Goal: Find specific page/section: Find specific page/section

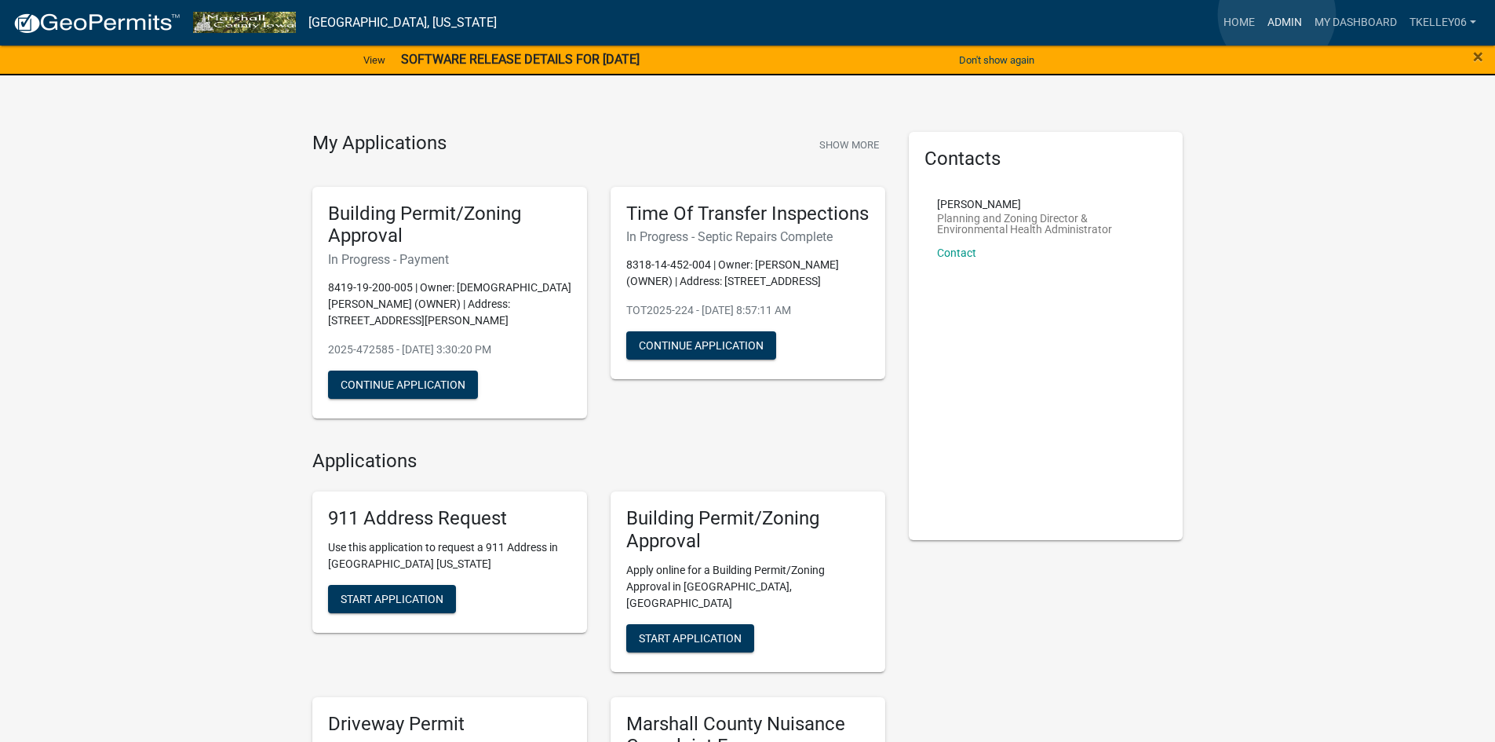
click at [1277, 15] on link "Admin" at bounding box center [1285, 23] width 47 height 30
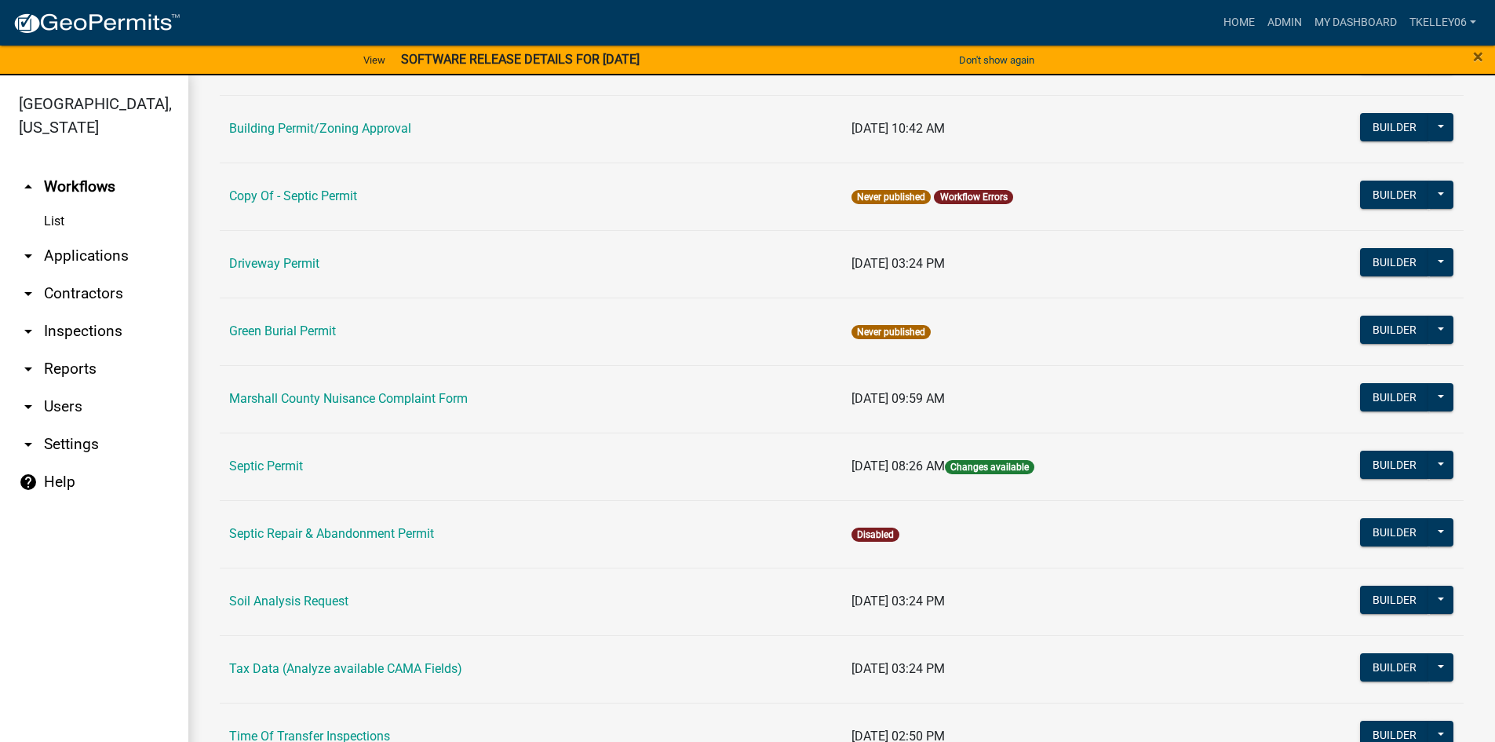
scroll to position [314, 0]
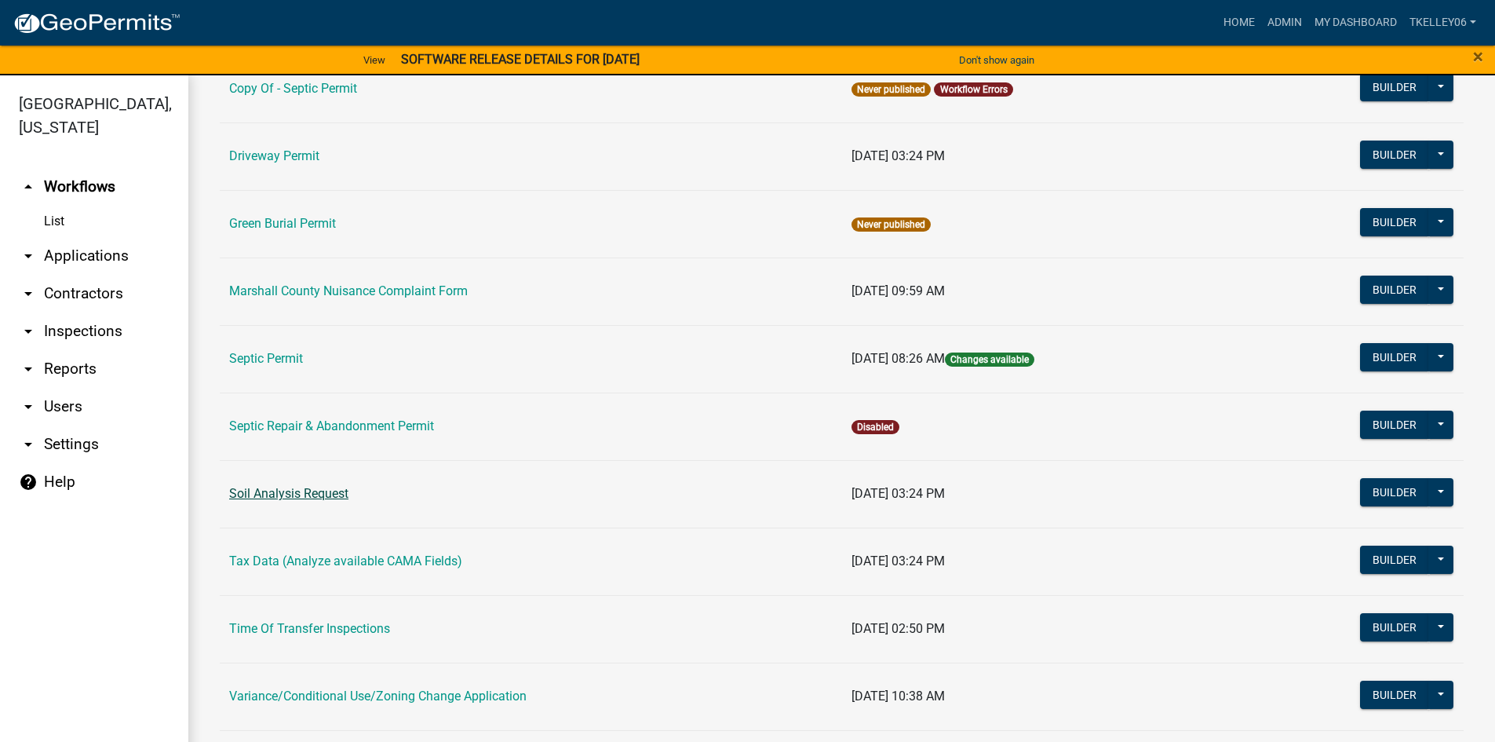
click at [293, 493] on link "Soil Analysis Request" at bounding box center [288, 493] width 119 height 15
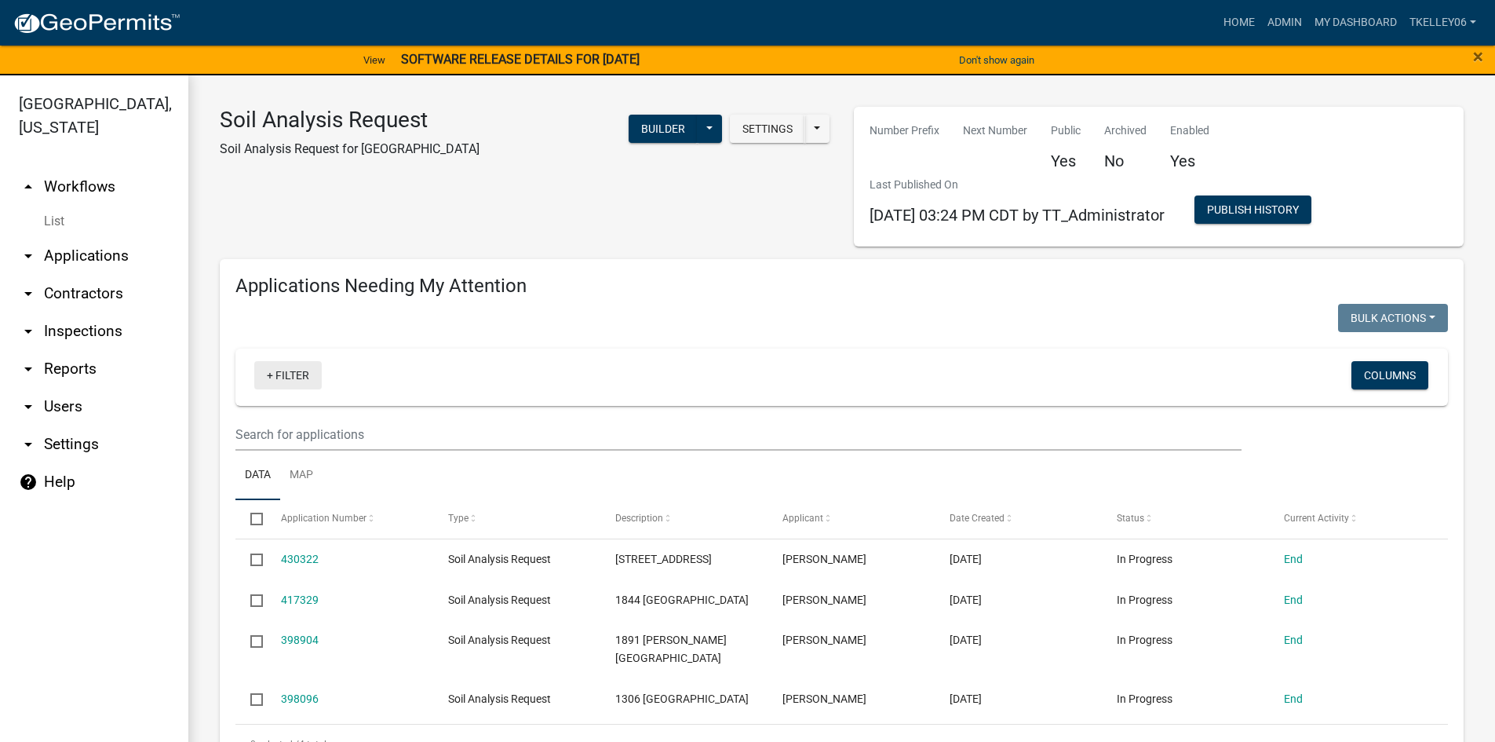
select select "3: 100"
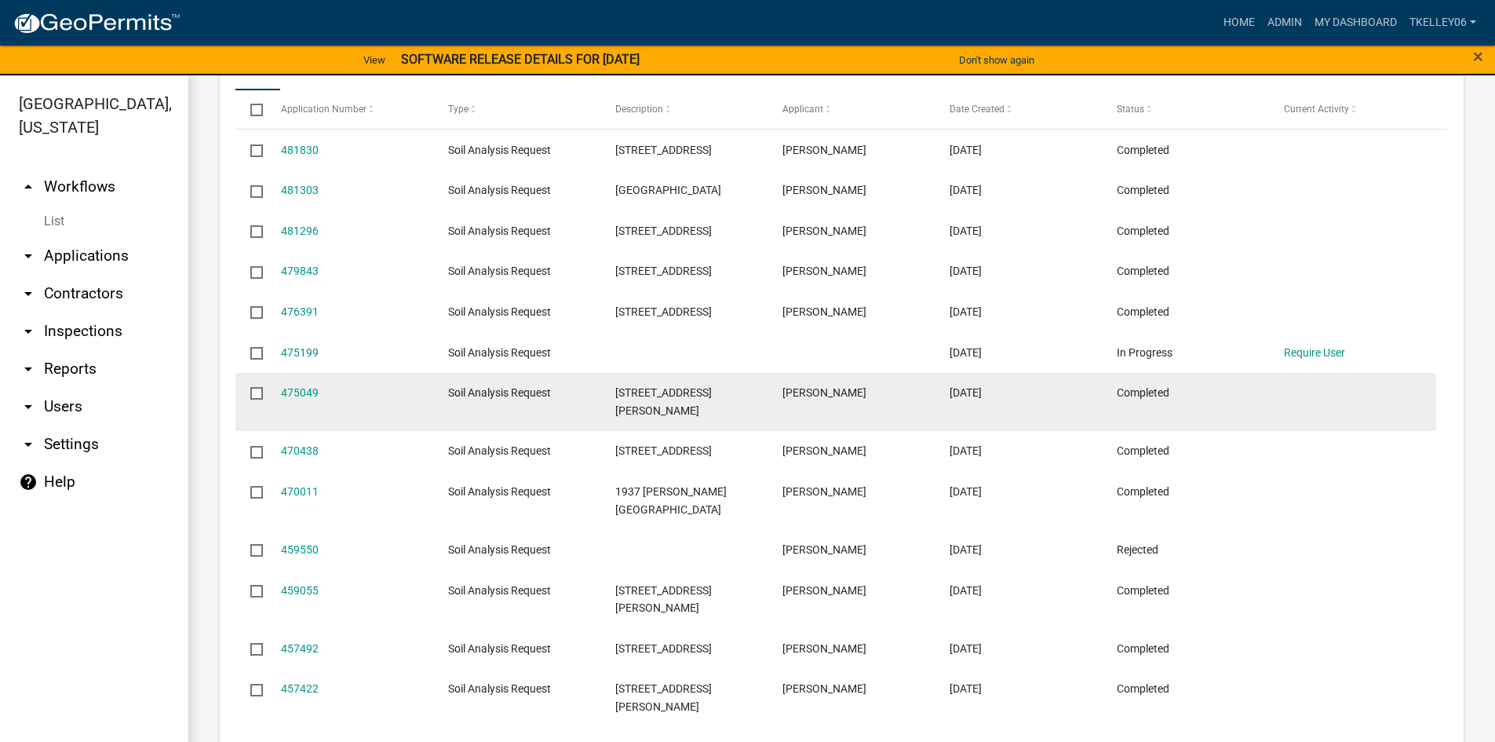
scroll to position [550, 0]
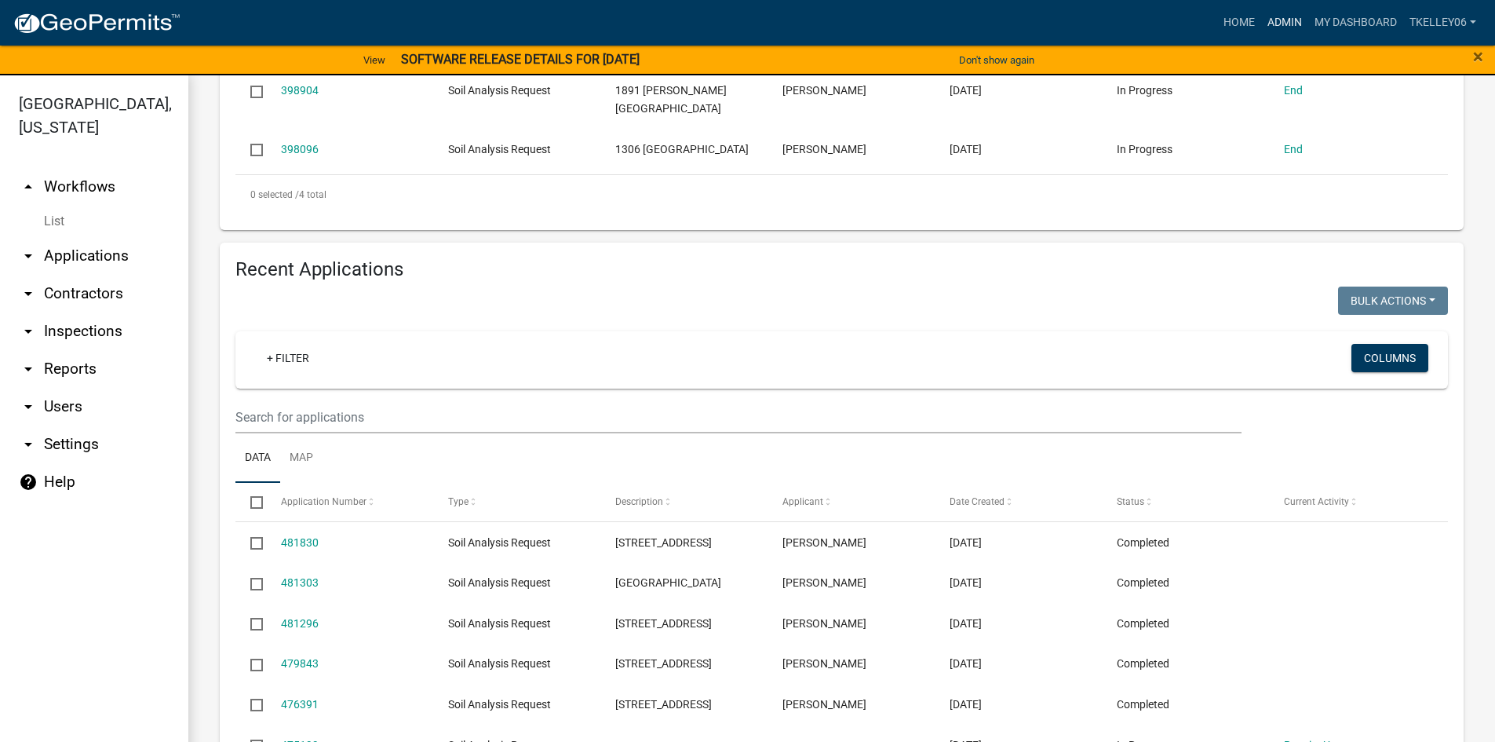
click at [1275, 16] on link "Admin" at bounding box center [1285, 23] width 47 height 30
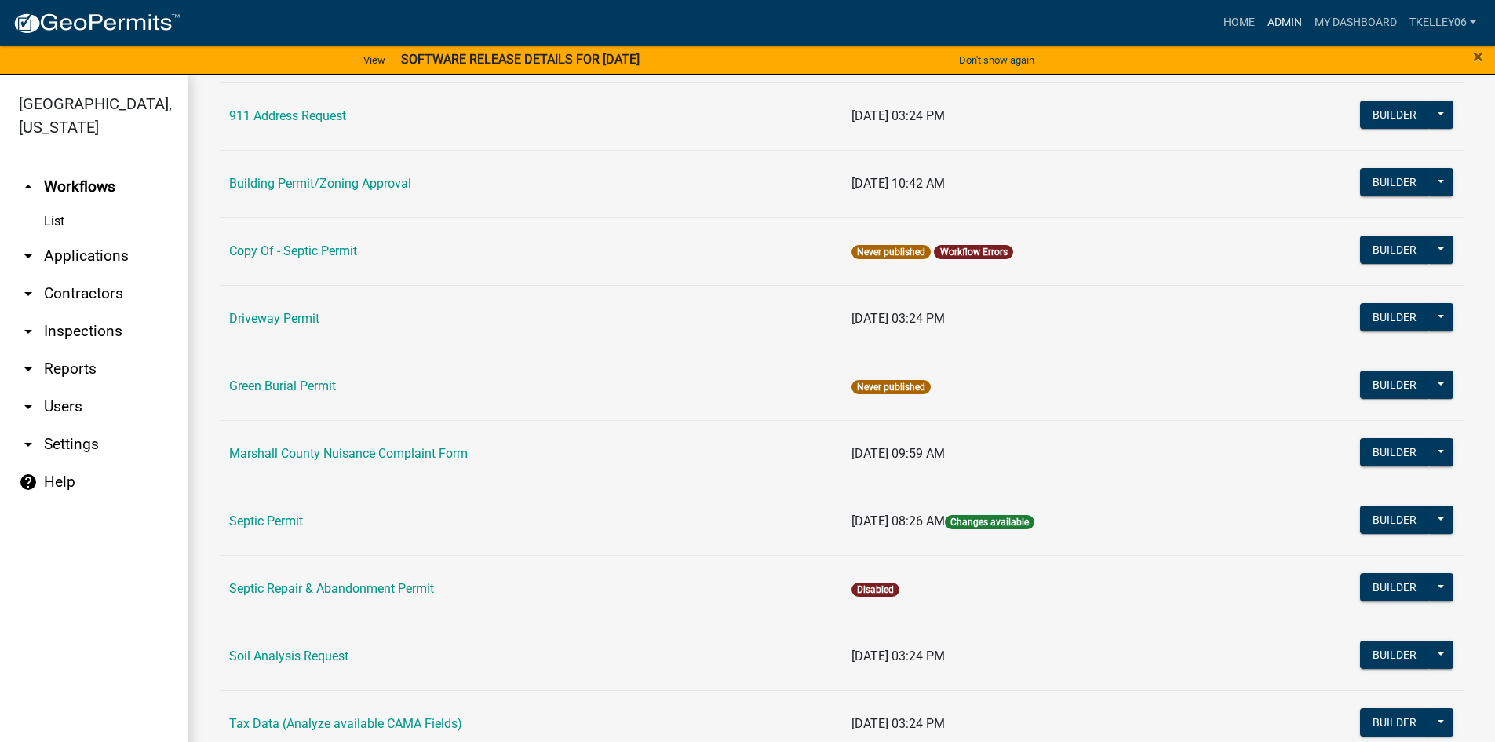
scroll to position [236, 0]
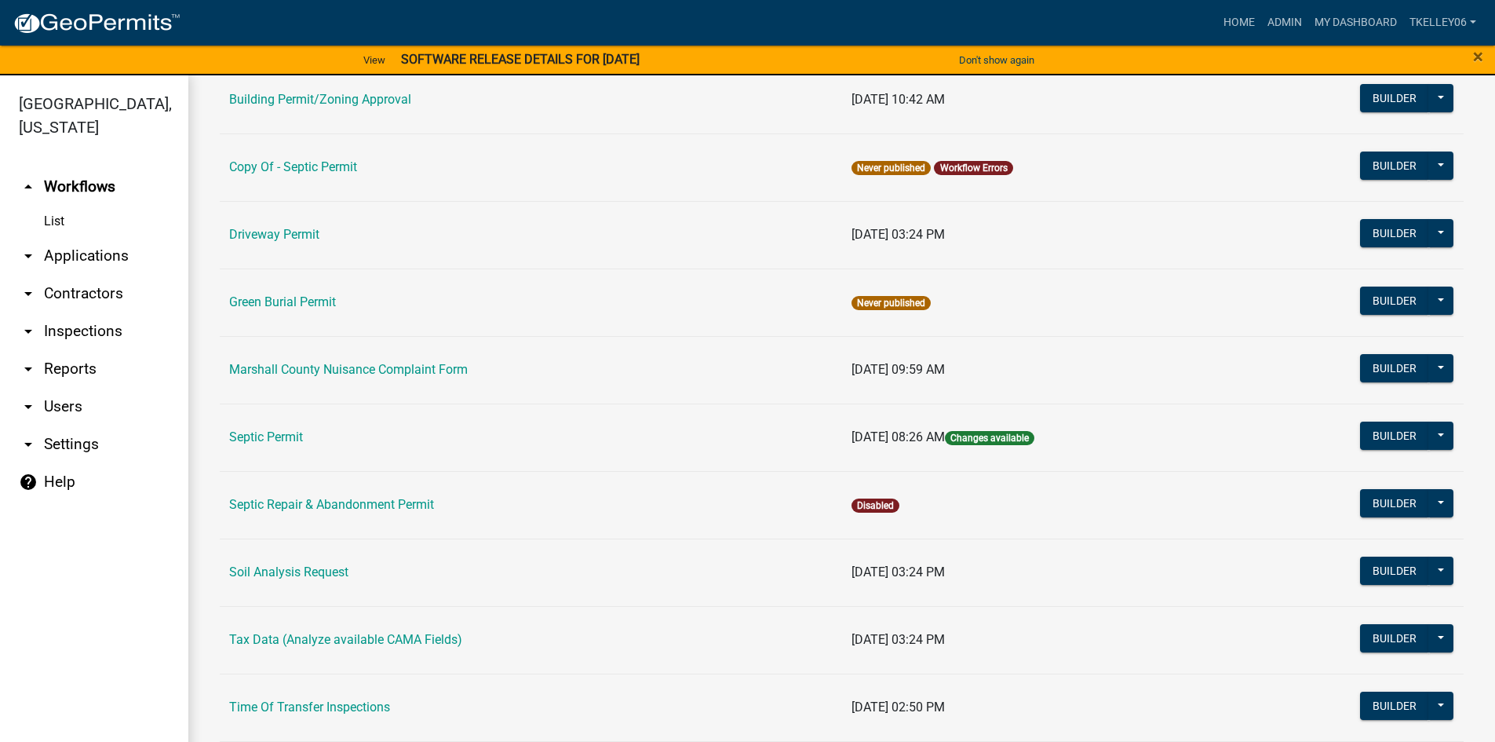
click at [287, 445] on td "Septic Permit" at bounding box center [531, 438] width 623 height 68
click at [287, 437] on link "Septic Permit" at bounding box center [266, 436] width 74 height 15
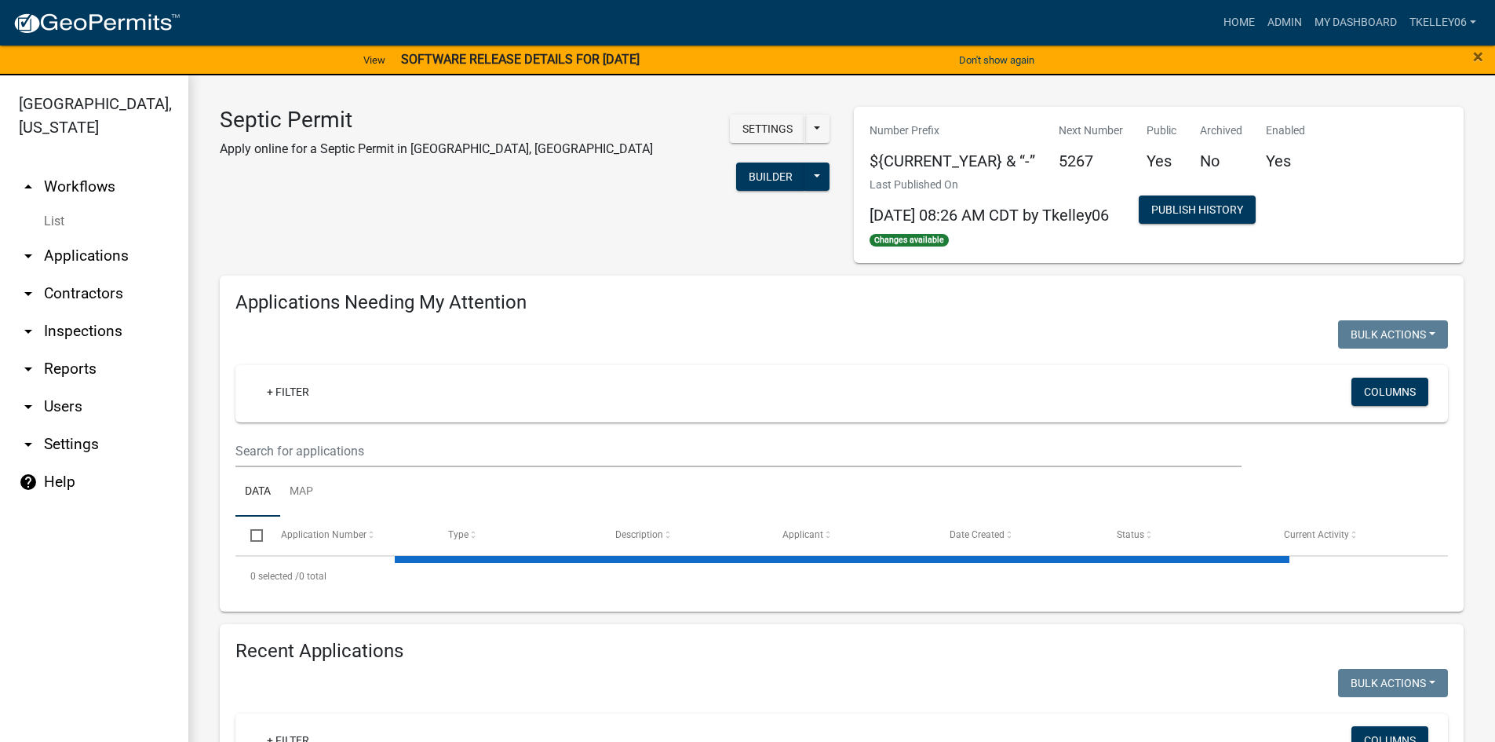
select select "3: 100"
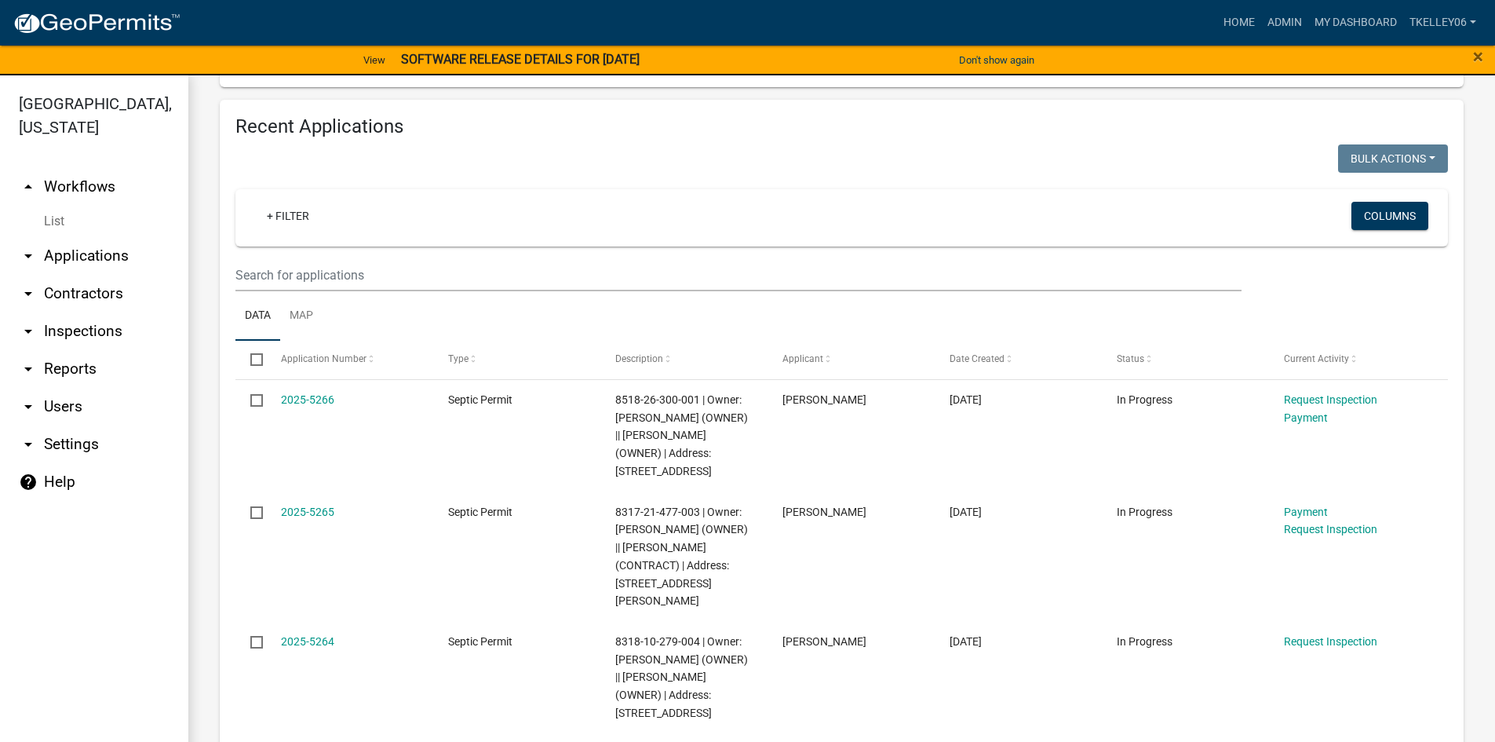
scroll to position [393, 0]
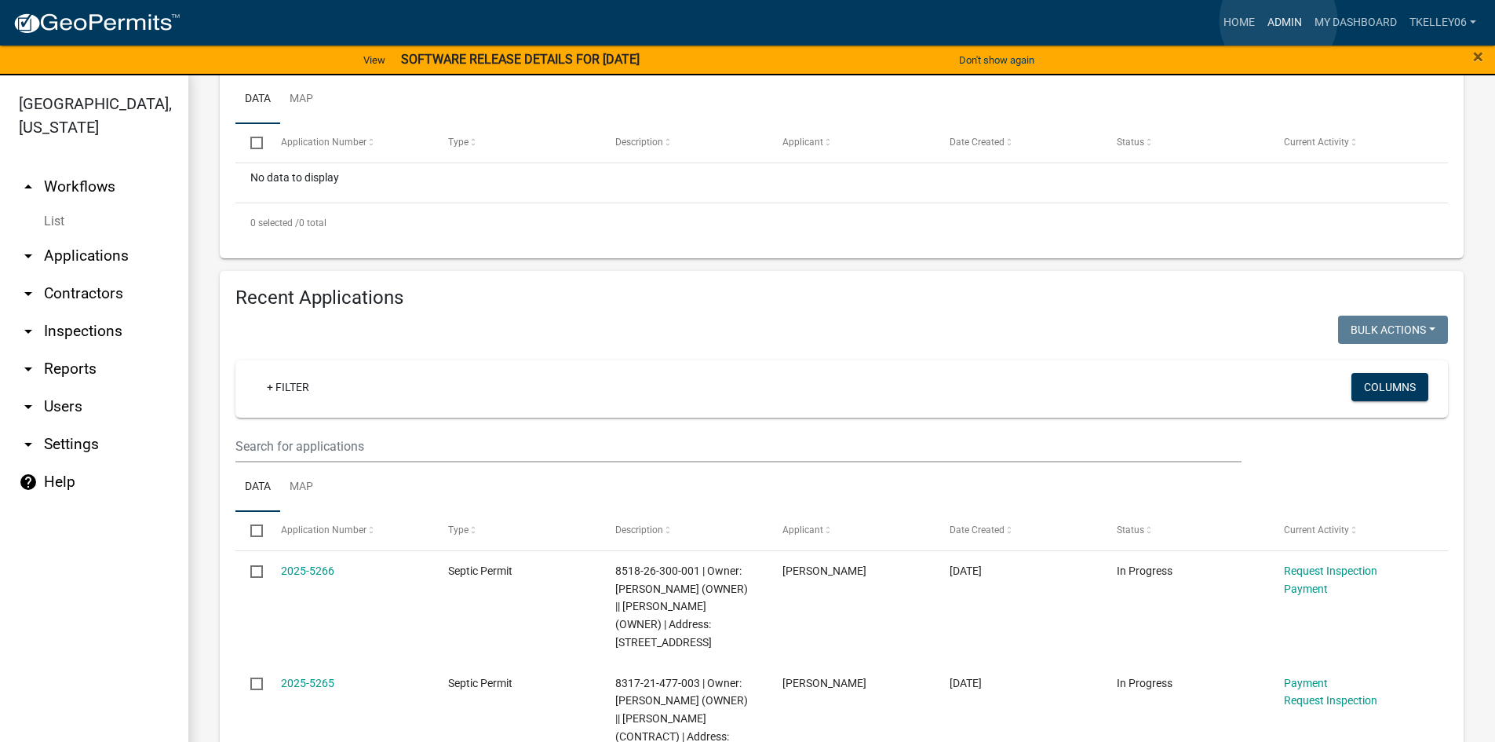
click at [1279, 20] on link "Admin" at bounding box center [1285, 23] width 47 height 30
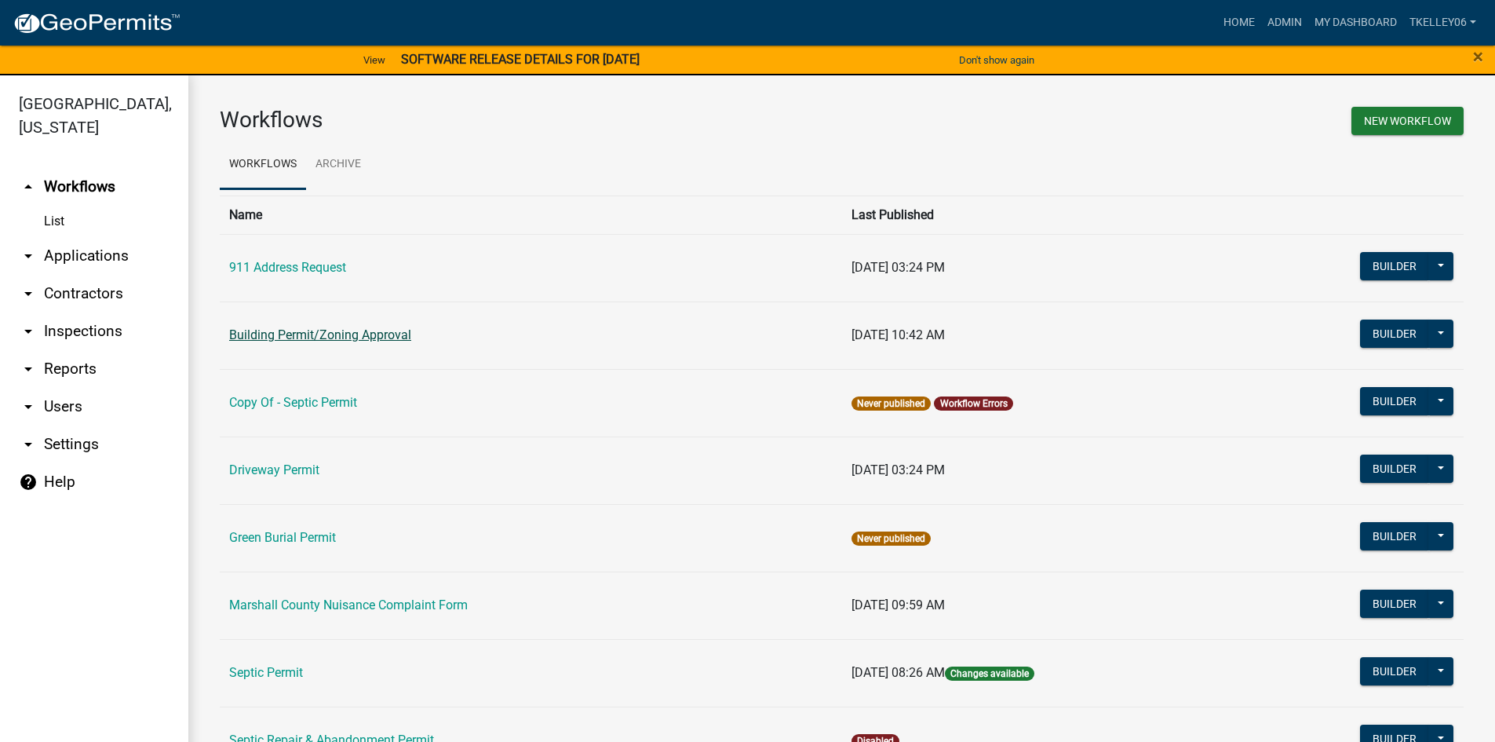
click at [341, 342] on link "Building Permit/Zoning Approval" at bounding box center [320, 334] width 182 height 15
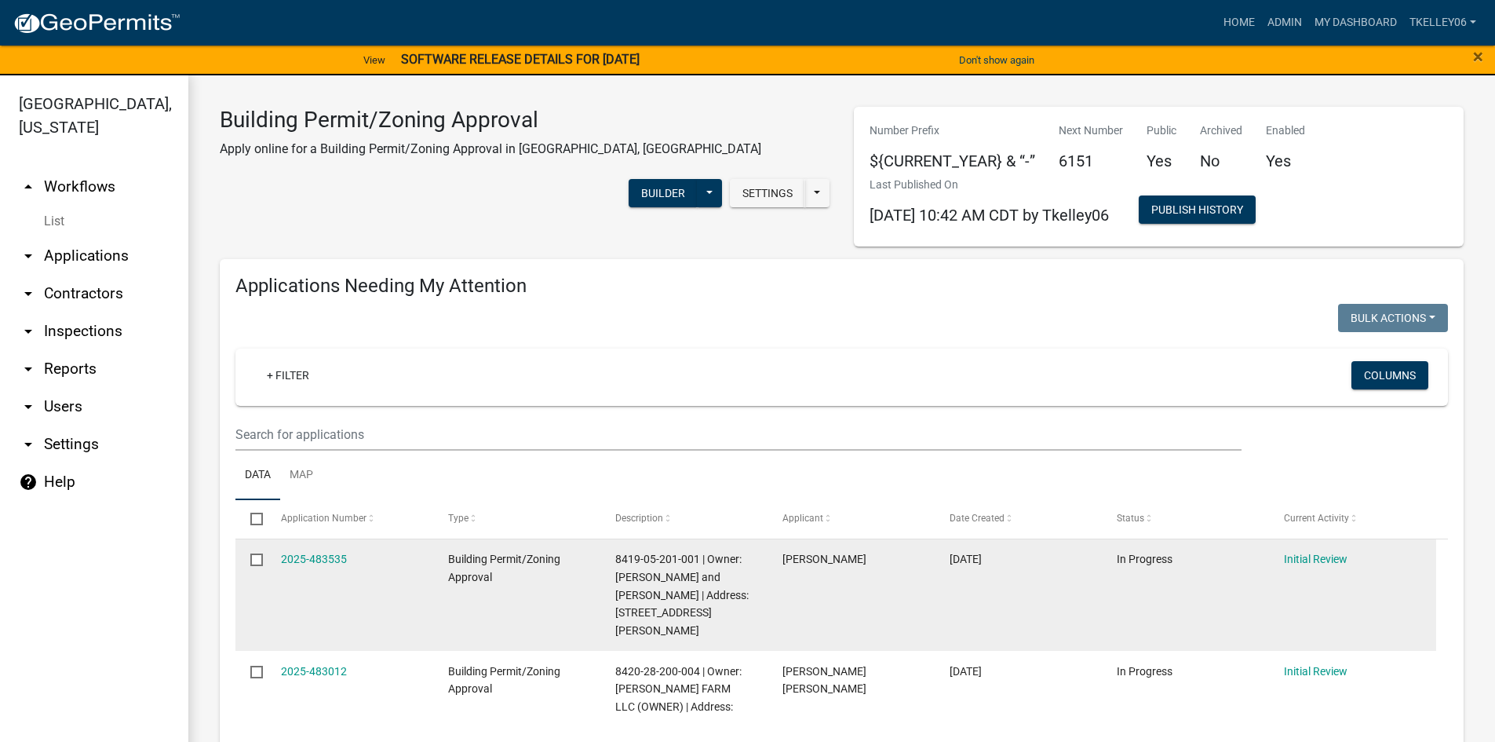
select select "3: 100"
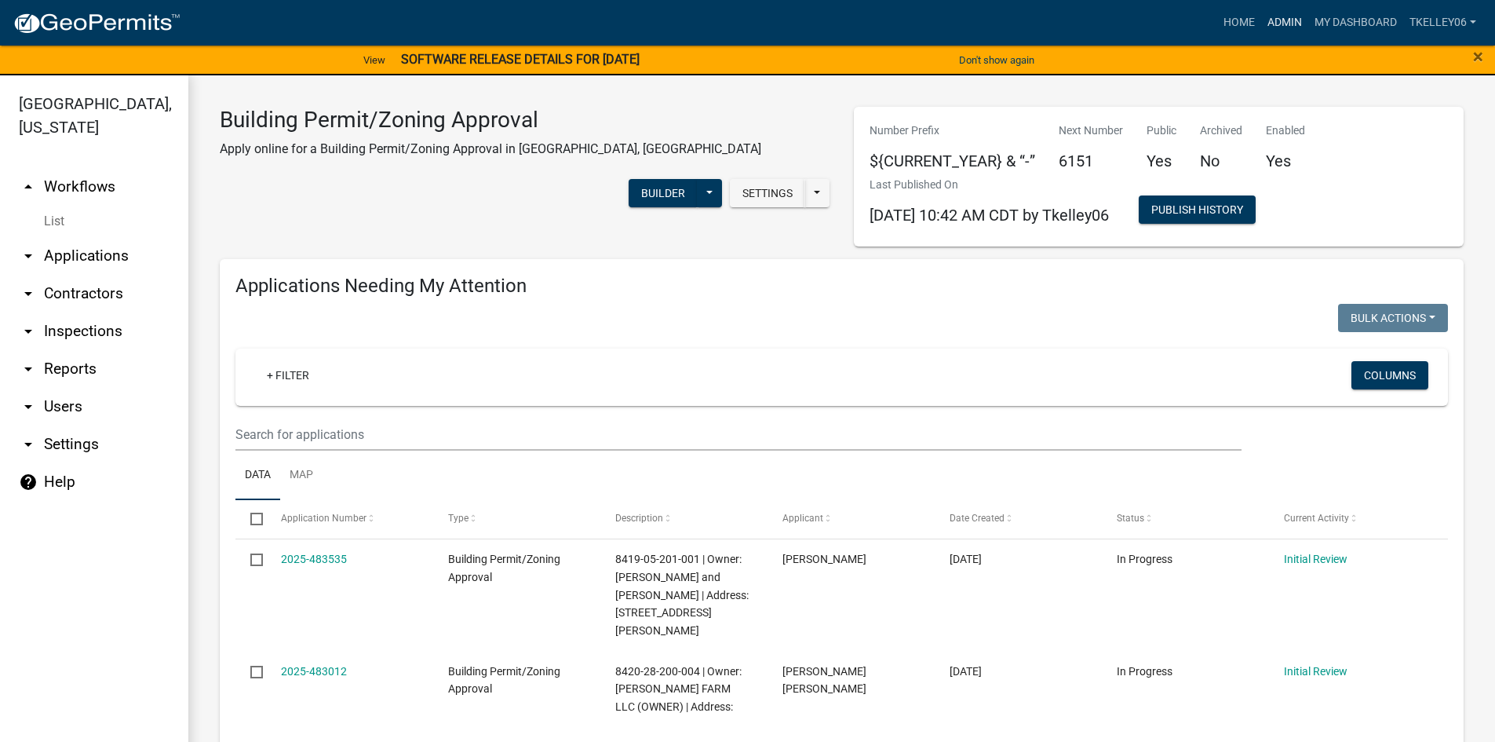
click at [1293, 18] on link "Admin" at bounding box center [1285, 23] width 47 height 30
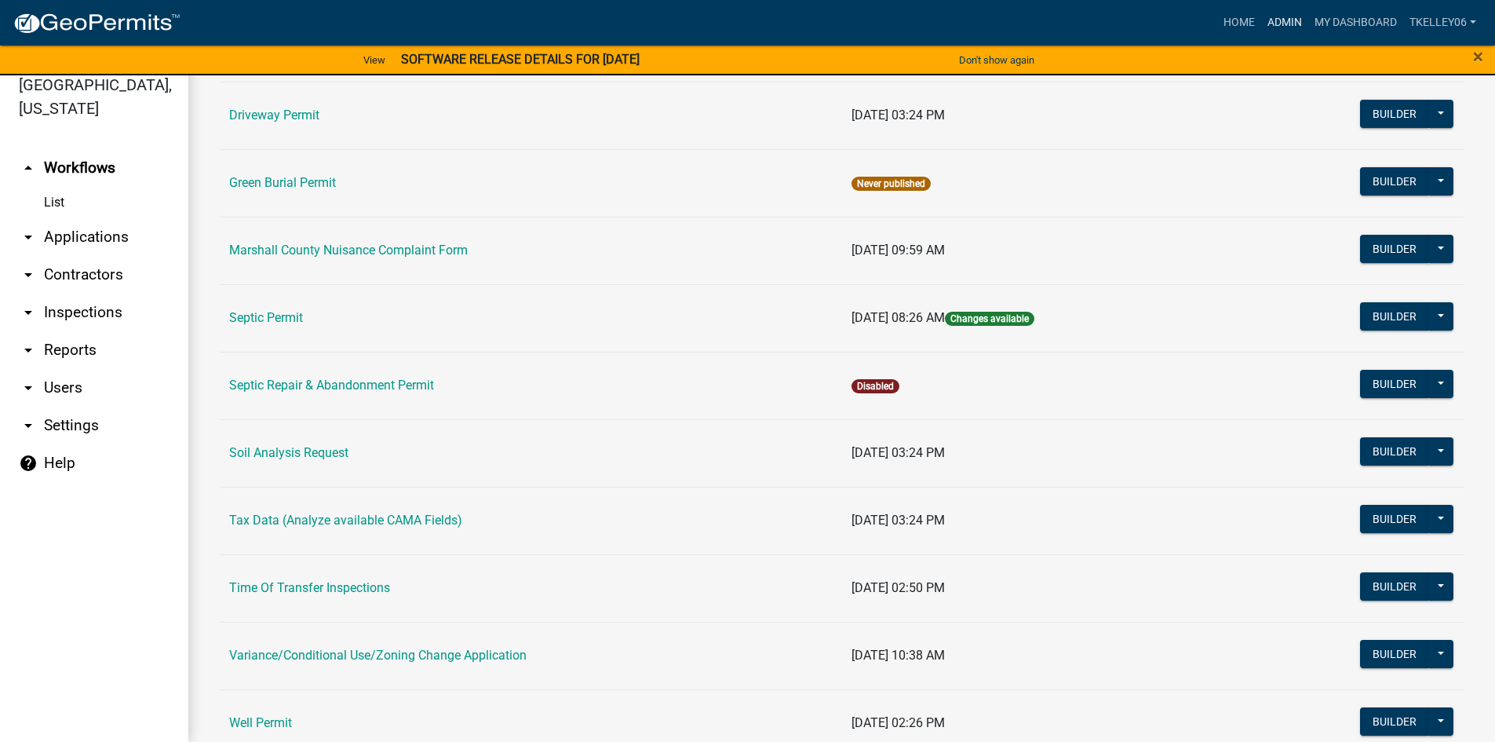
scroll to position [159, 0]
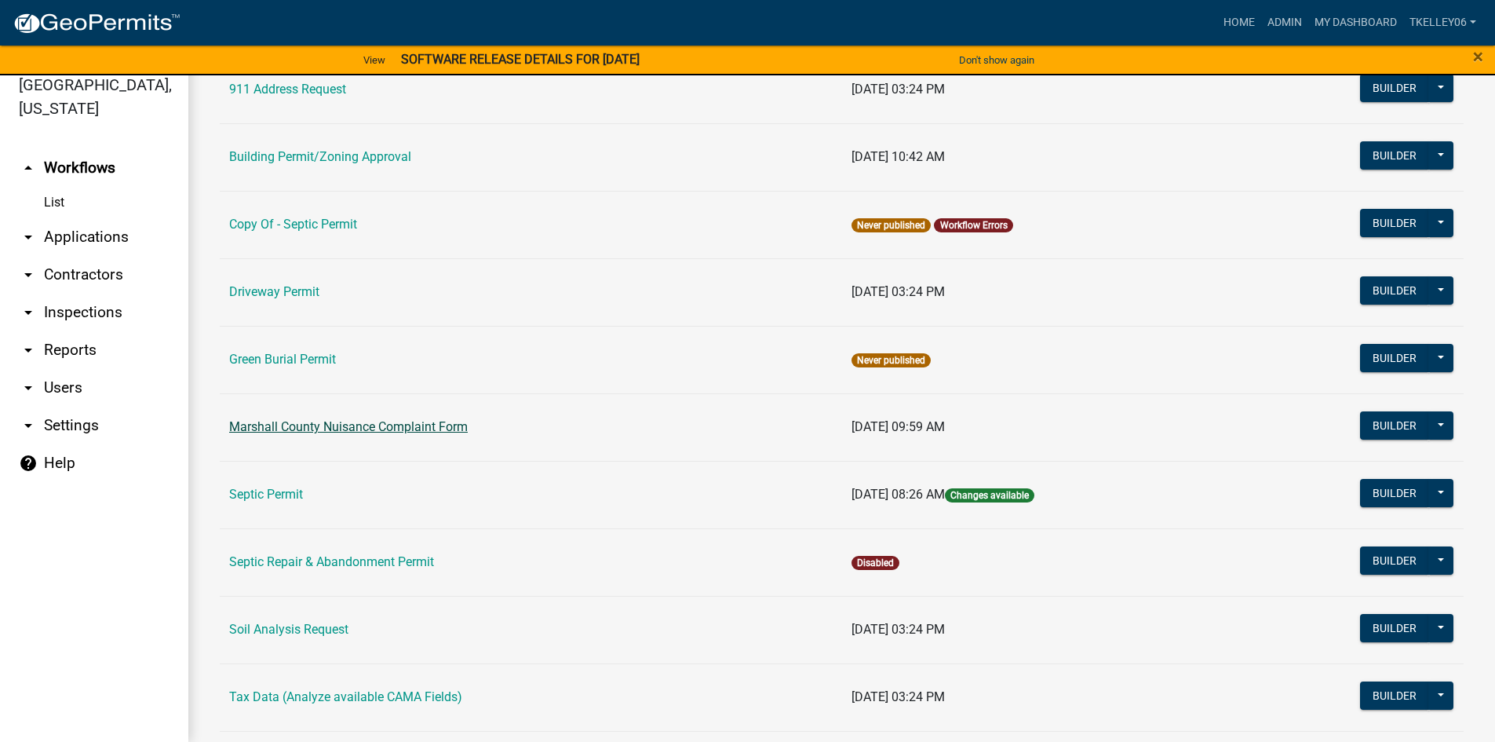
click at [346, 423] on link "Marshall County Nuisance Complaint Form" at bounding box center [348, 426] width 239 height 15
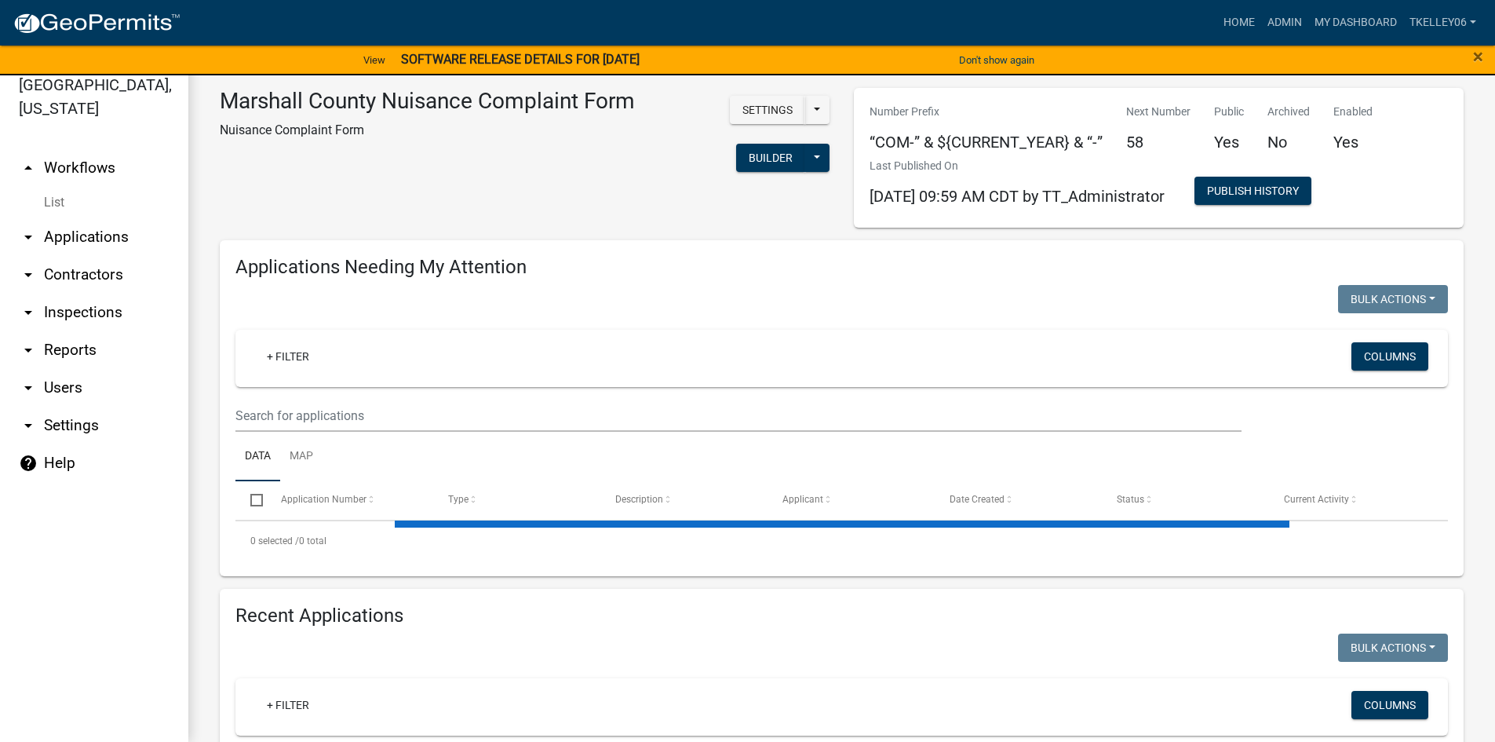
select select "3: 100"
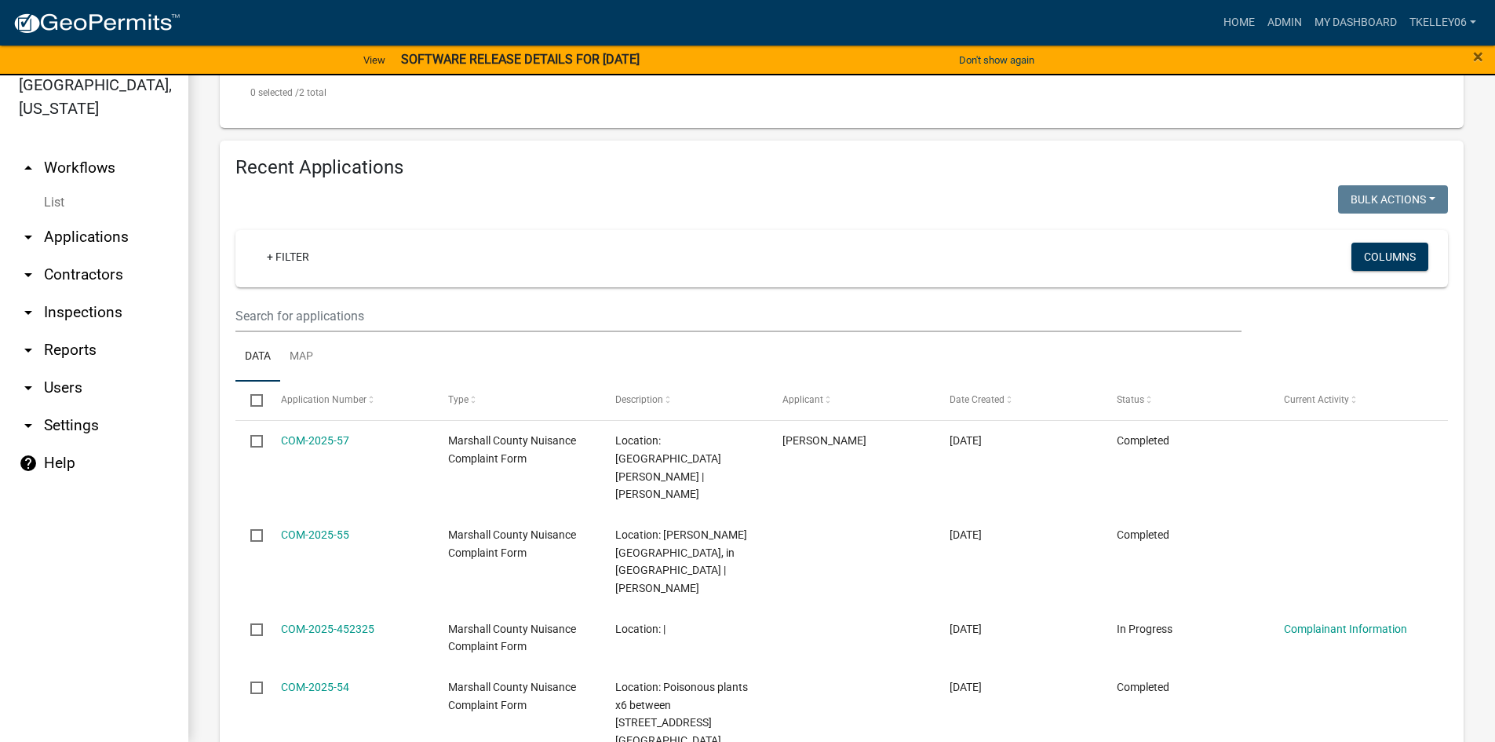
scroll to position [628, 0]
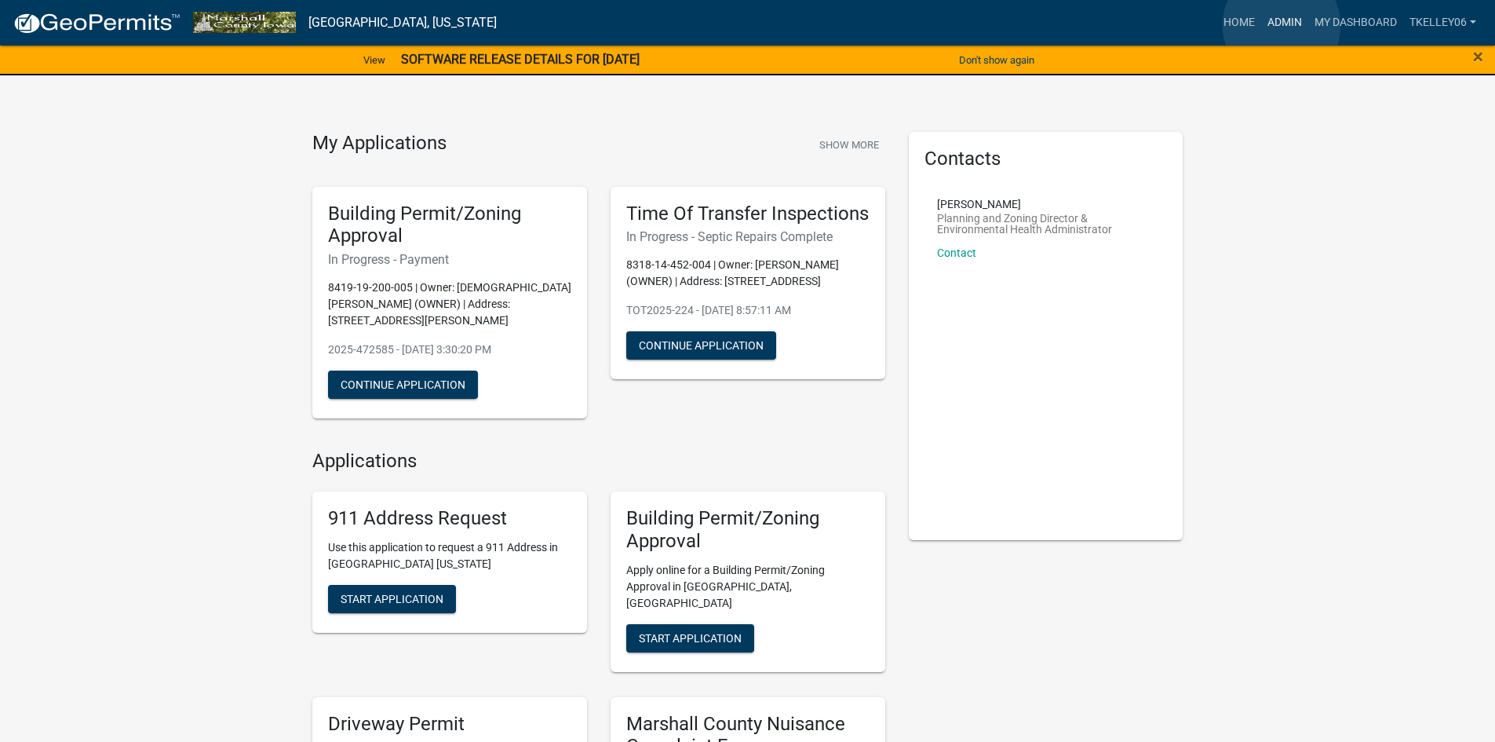
click at [1282, 25] on link "Admin" at bounding box center [1285, 23] width 47 height 30
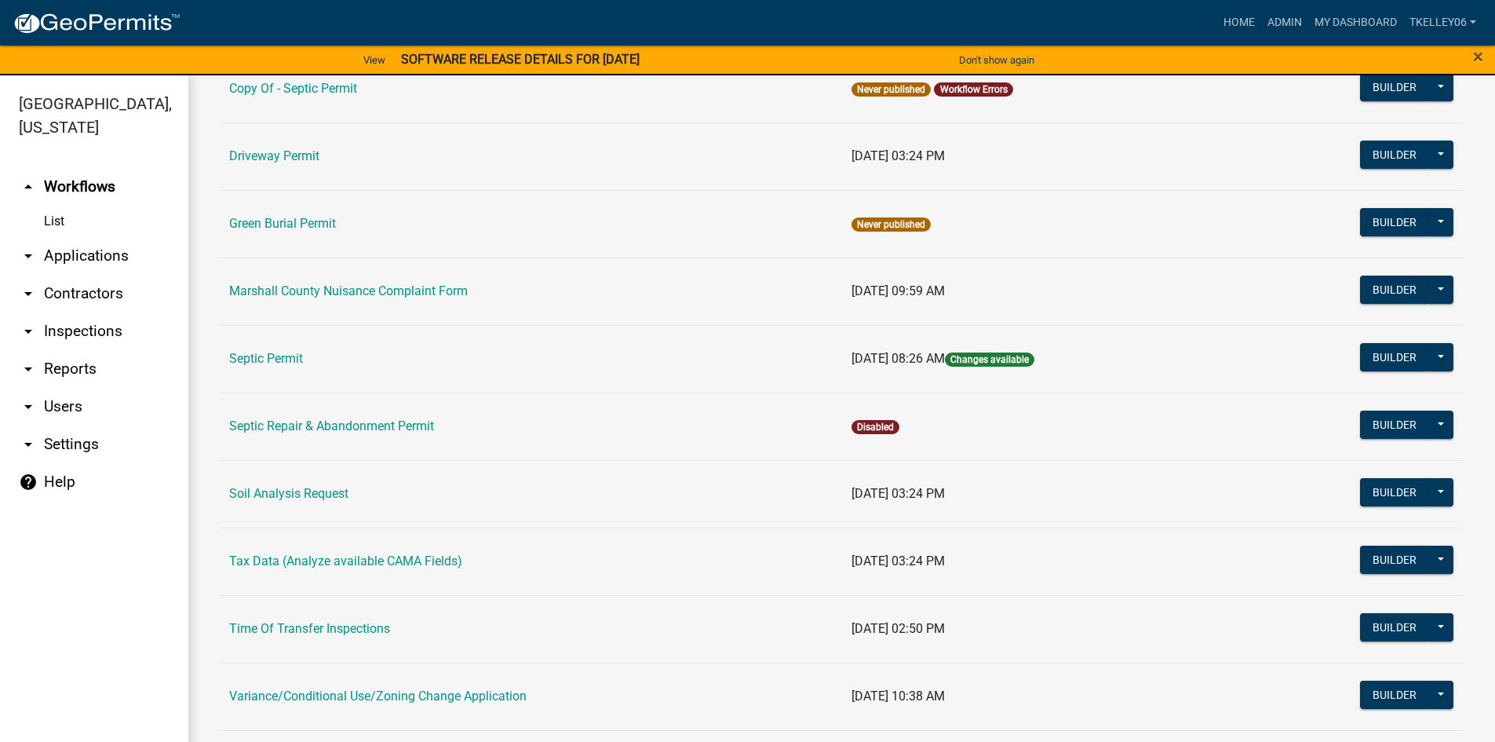
scroll to position [393, 0]
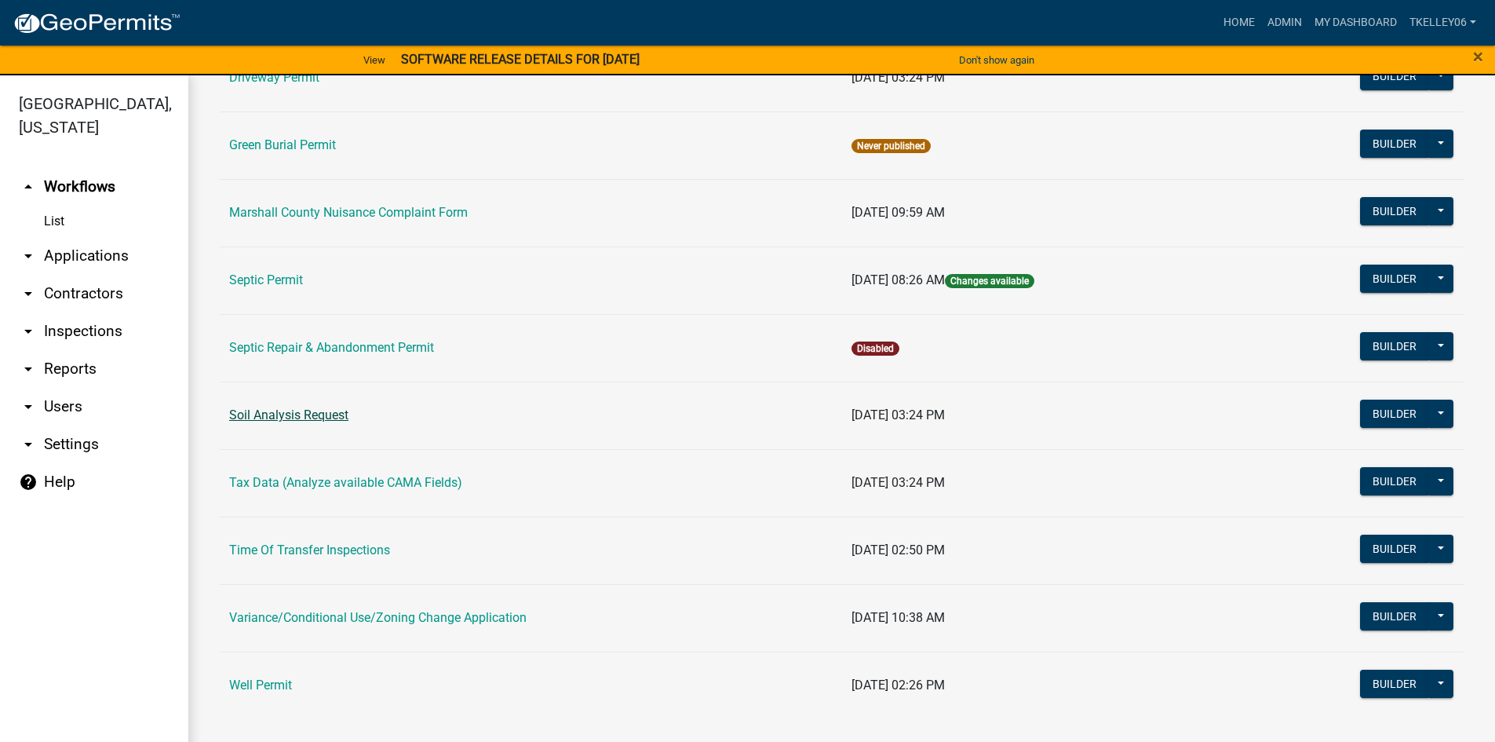
click at [285, 411] on link "Soil Analysis Request" at bounding box center [288, 414] width 119 height 15
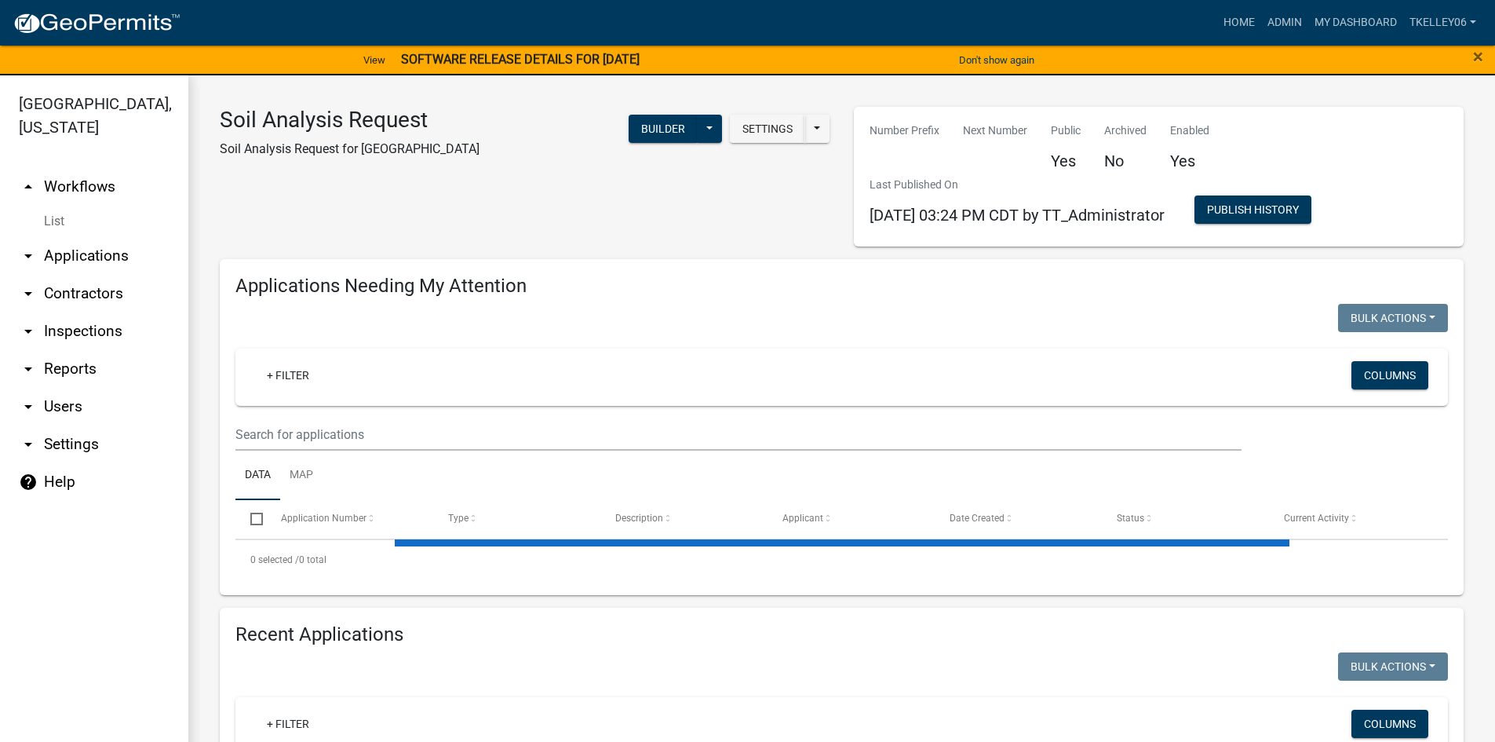
select select "3: 100"
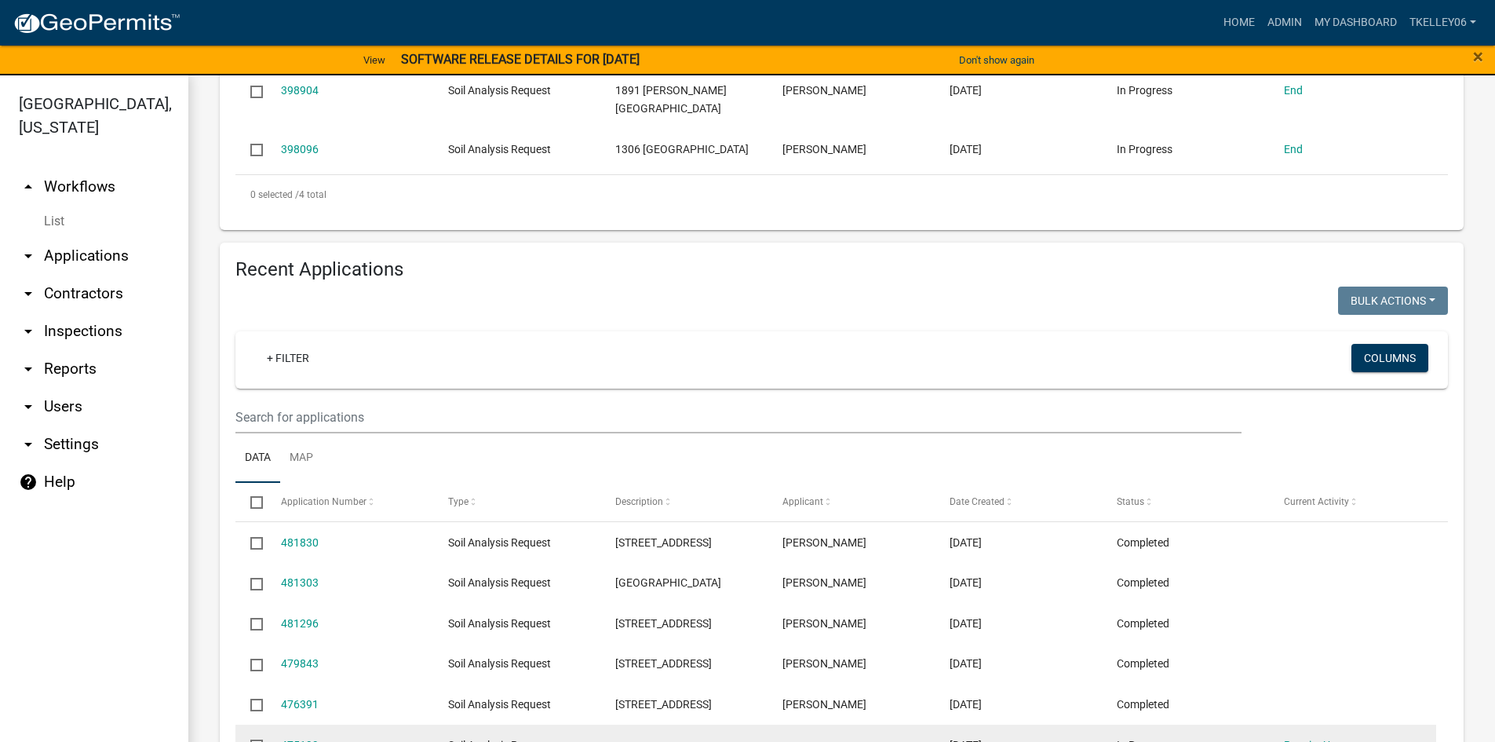
scroll to position [236, 0]
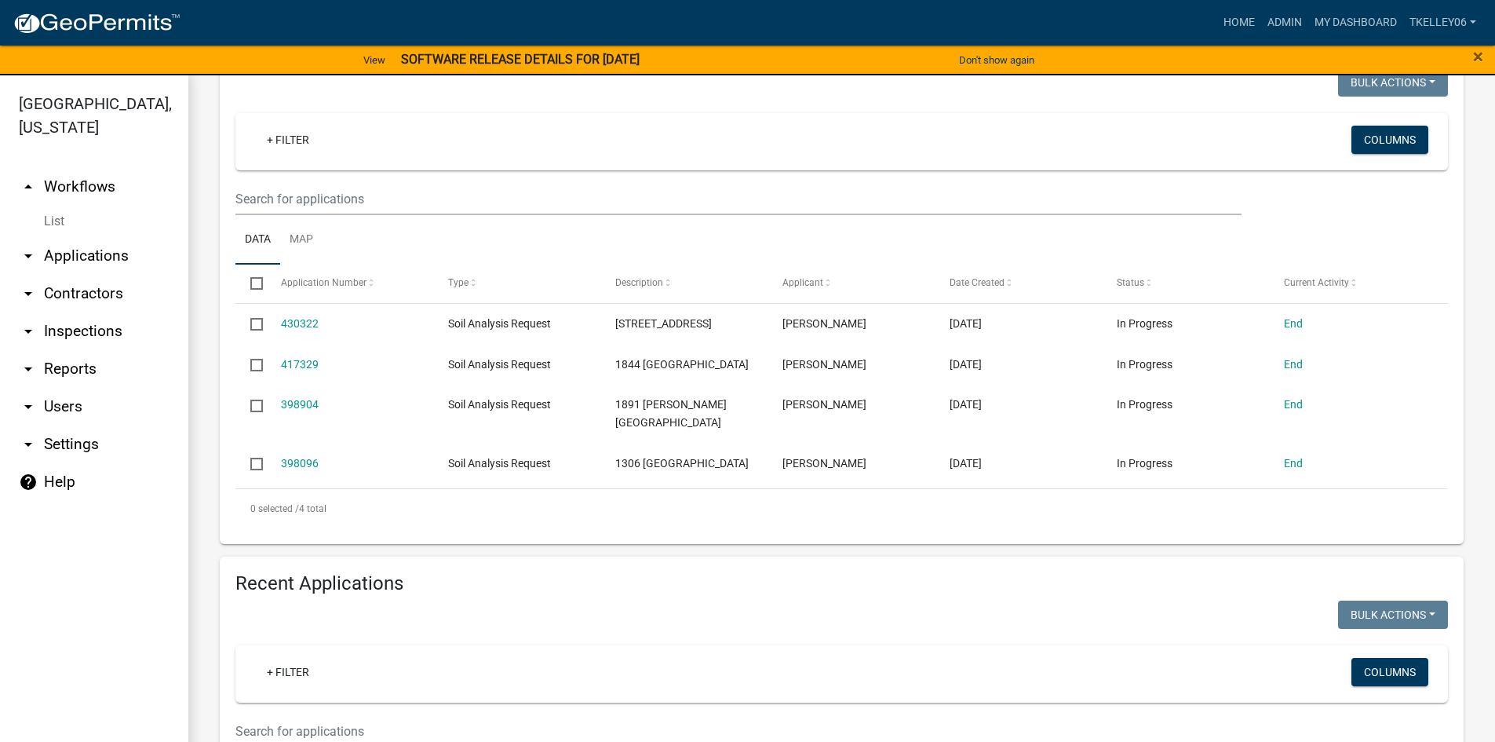
click at [105, 237] on link "arrow_drop_down Applications" at bounding box center [94, 256] width 188 height 38
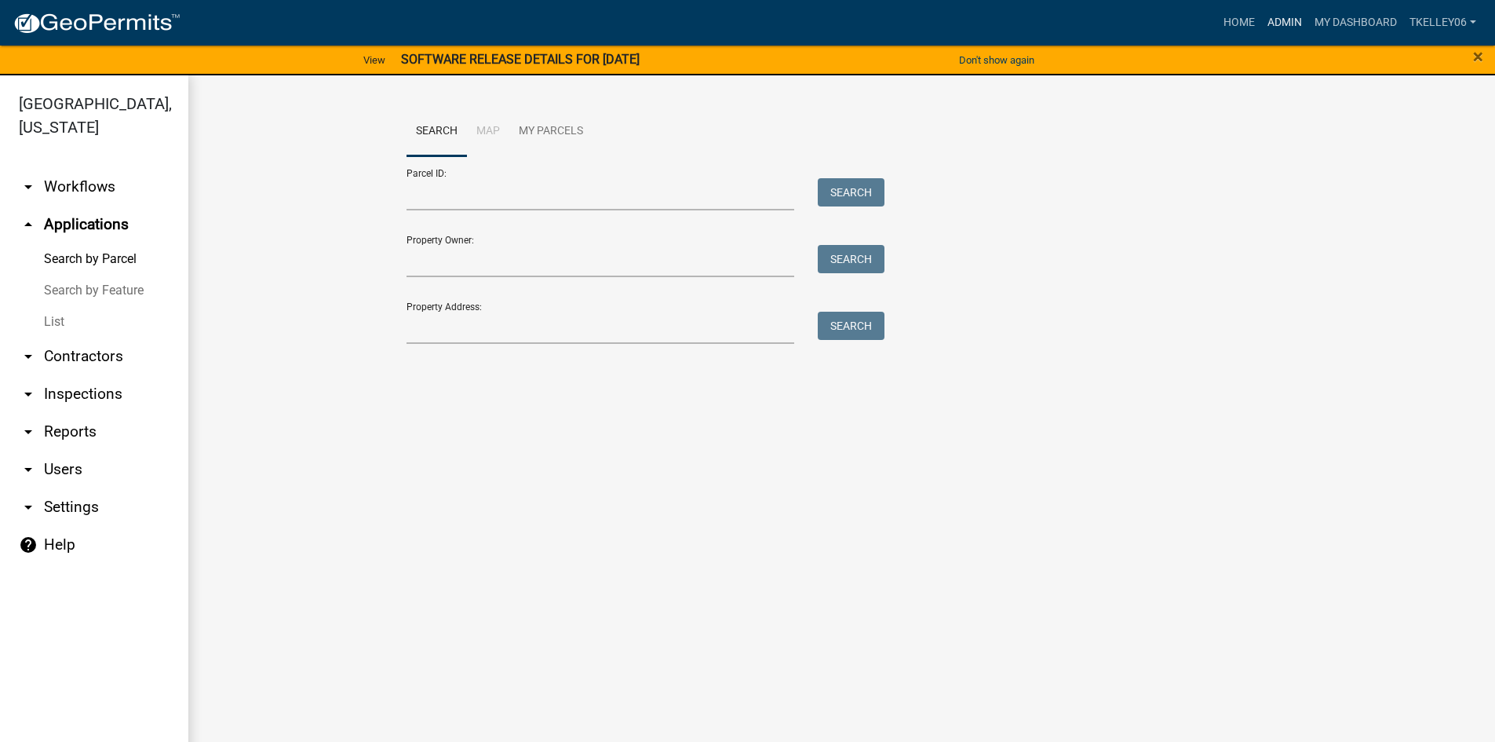
click at [1278, 24] on link "Admin" at bounding box center [1285, 23] width 47 height 30
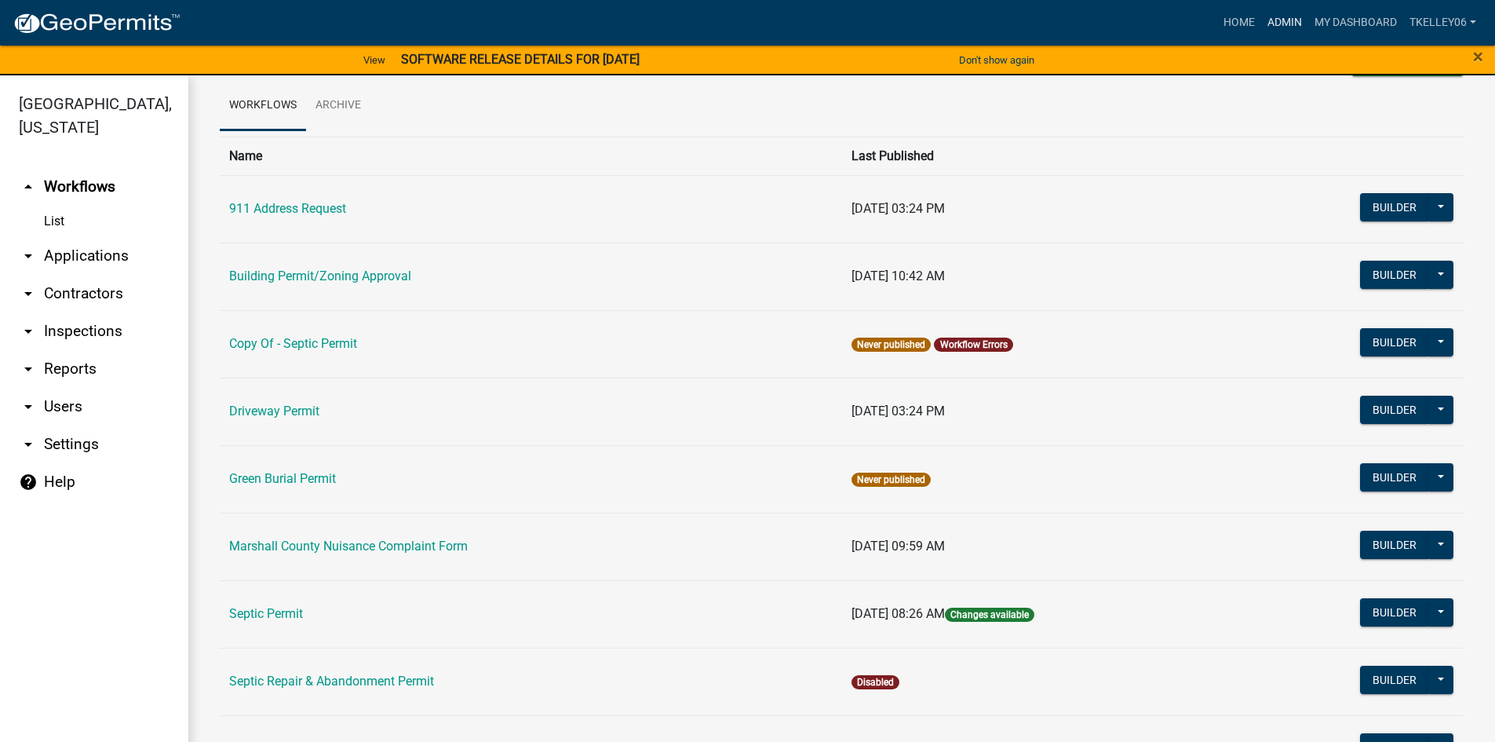
scroll to position [236, 0]
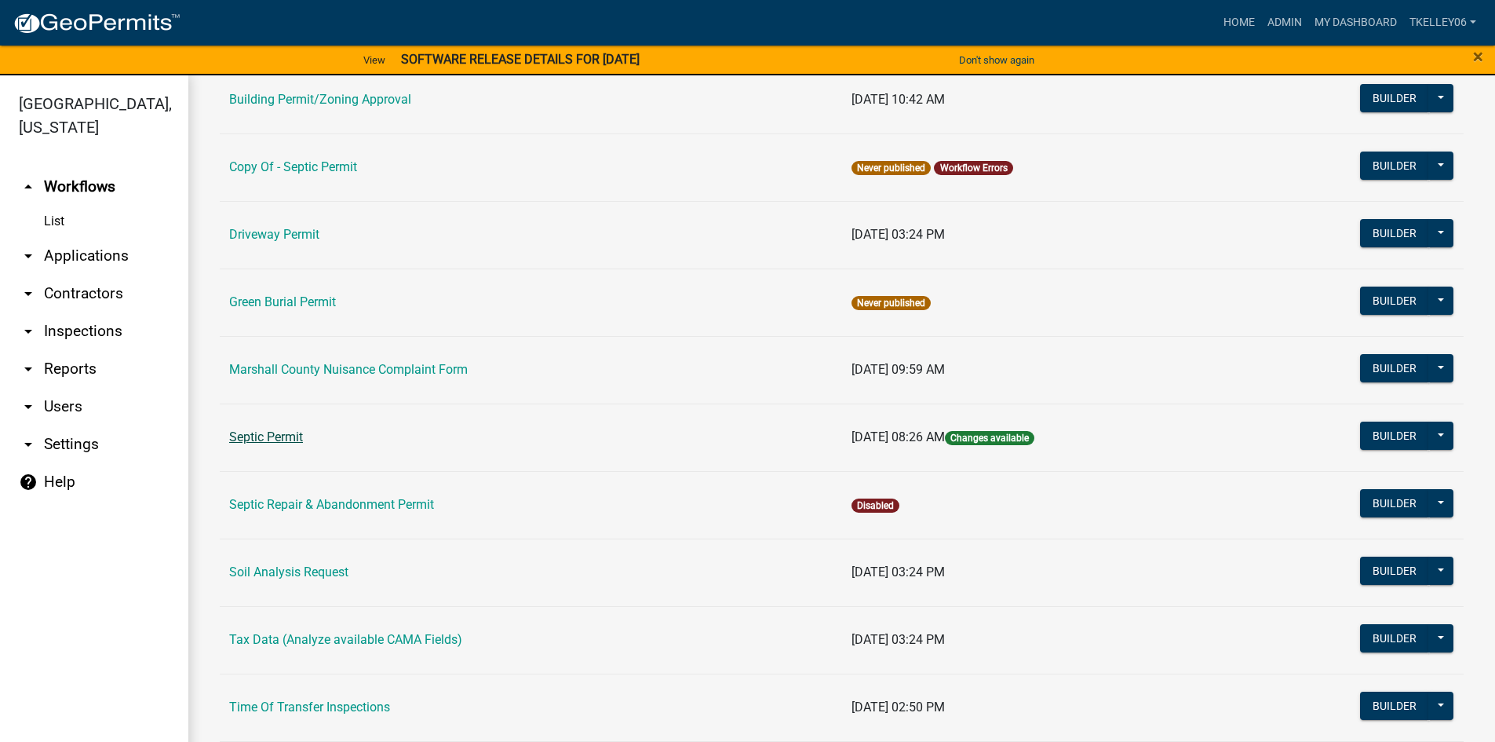
click at [272, 433] on link "Septic Permit" at bounding box center [266, 436] width 74 height 15
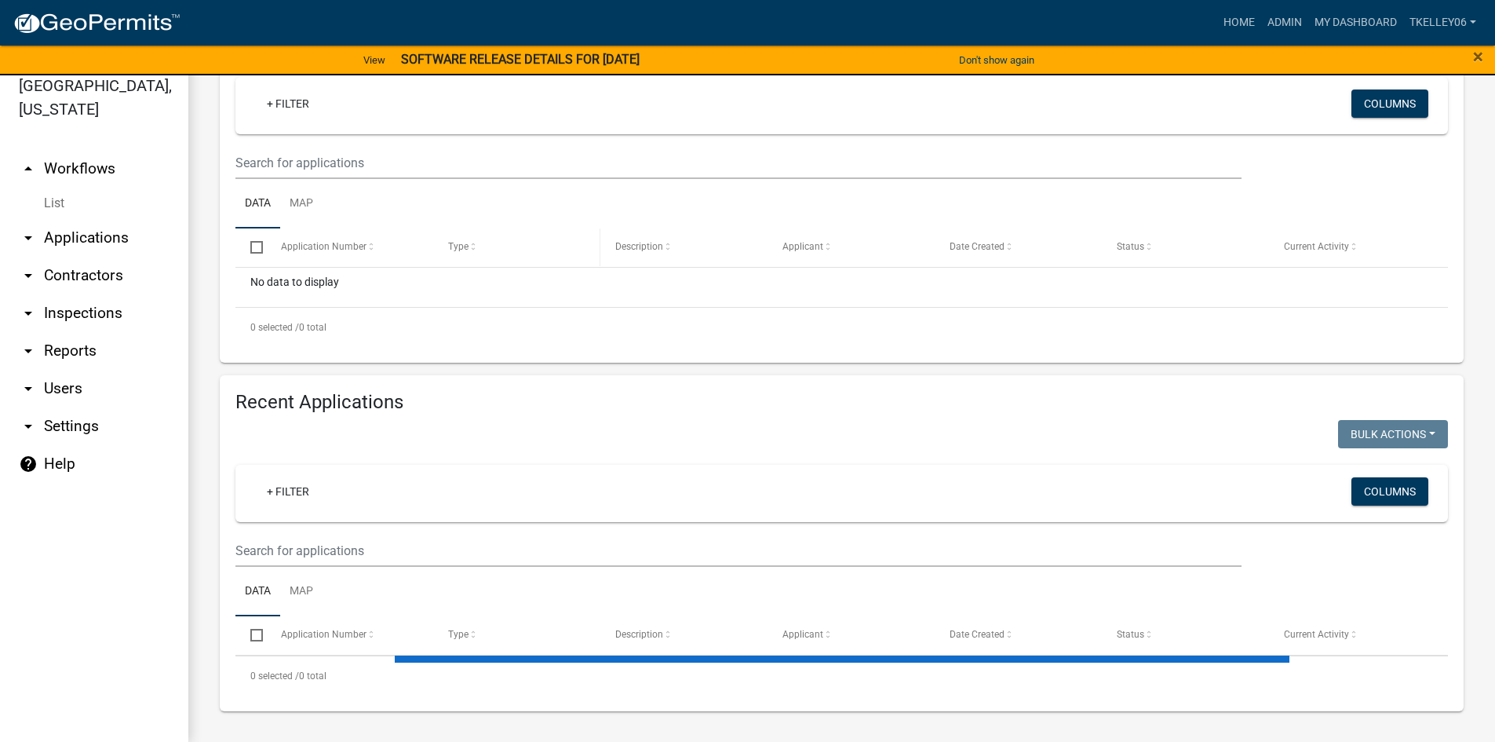
scroll to position [19, 0]
select select "3: 100"
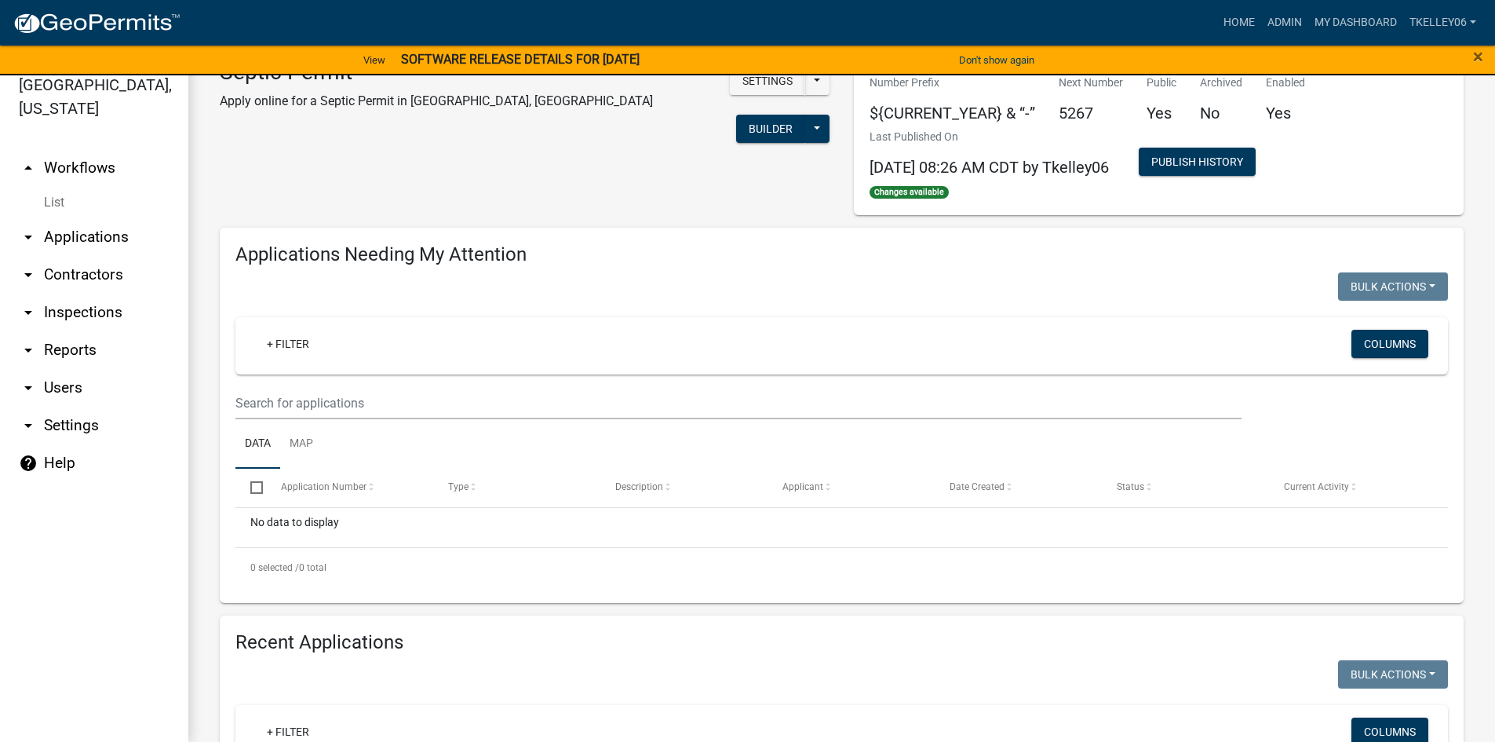
scroll to position [0, 0]
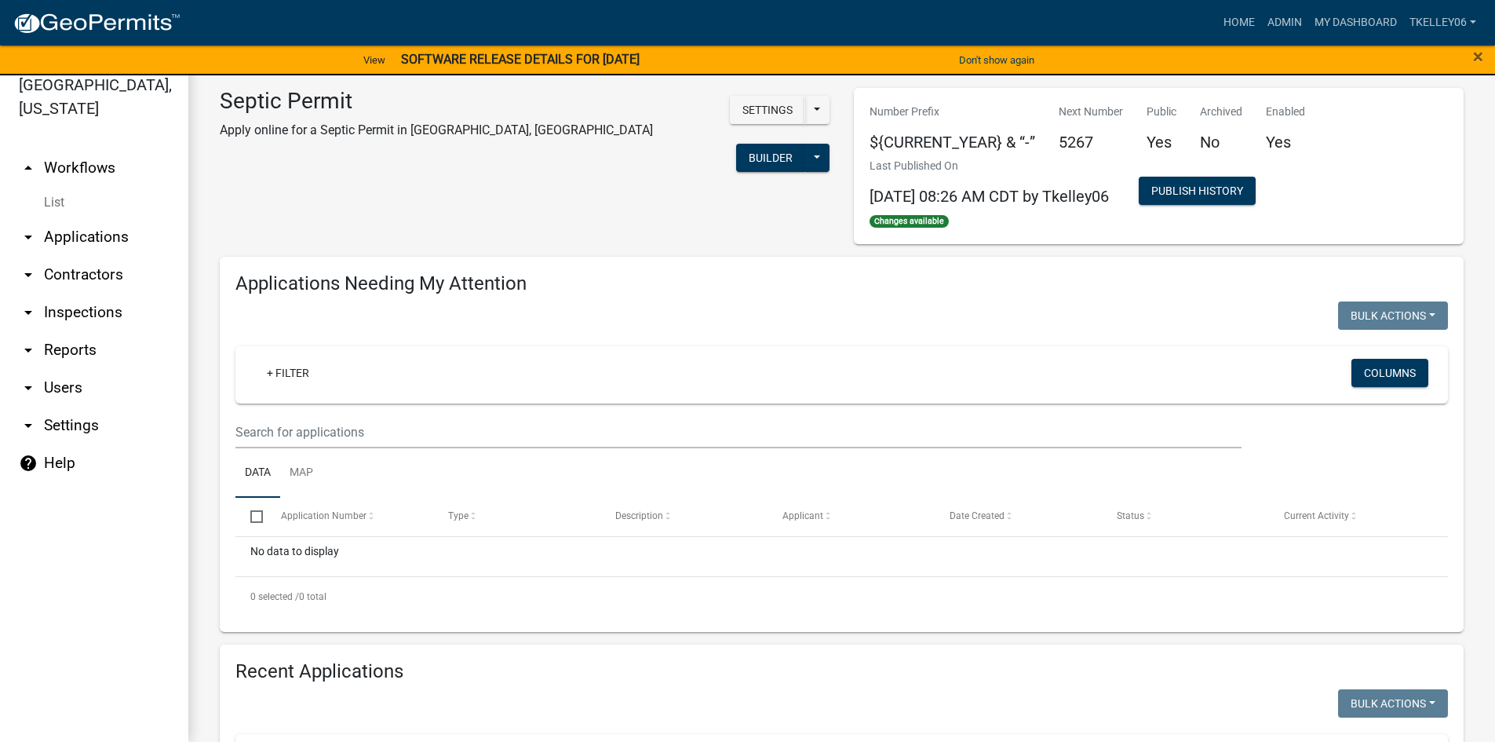
drag, startPoint x: 96, startPoint y: 206, endPoint x: 105, endPoint y: 228, distance: 23.9
click at [96, 218] on link "arrow_drop_down Applications" at bounding box center [94, 237] width 188 height 38
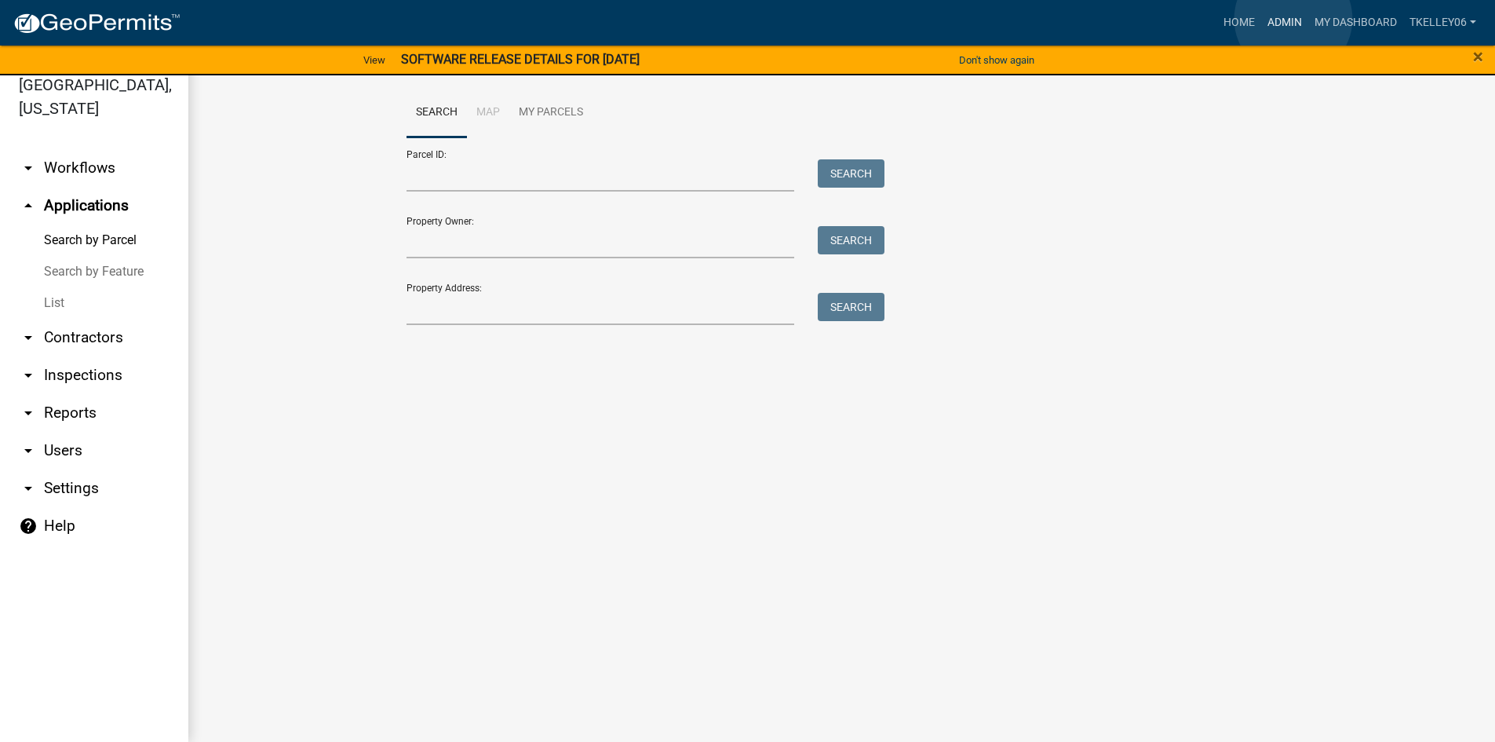
click at [1294, 19] on link "Admin" at bounding box center [1285, 23] width 47 height 30
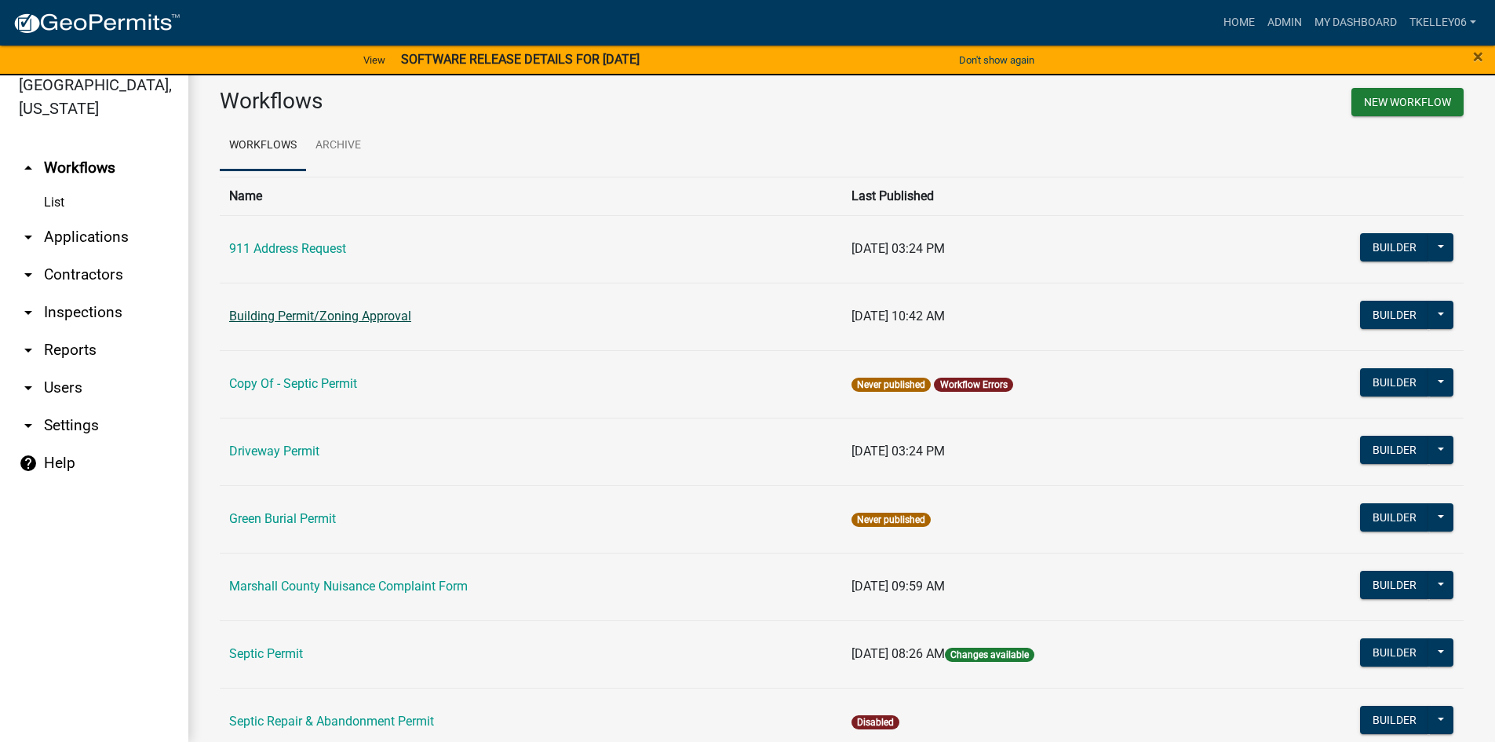
click at [278, 316] on link "Building Permit/Zoning Approval" at bounding box center [320, 316] width 182 height 15
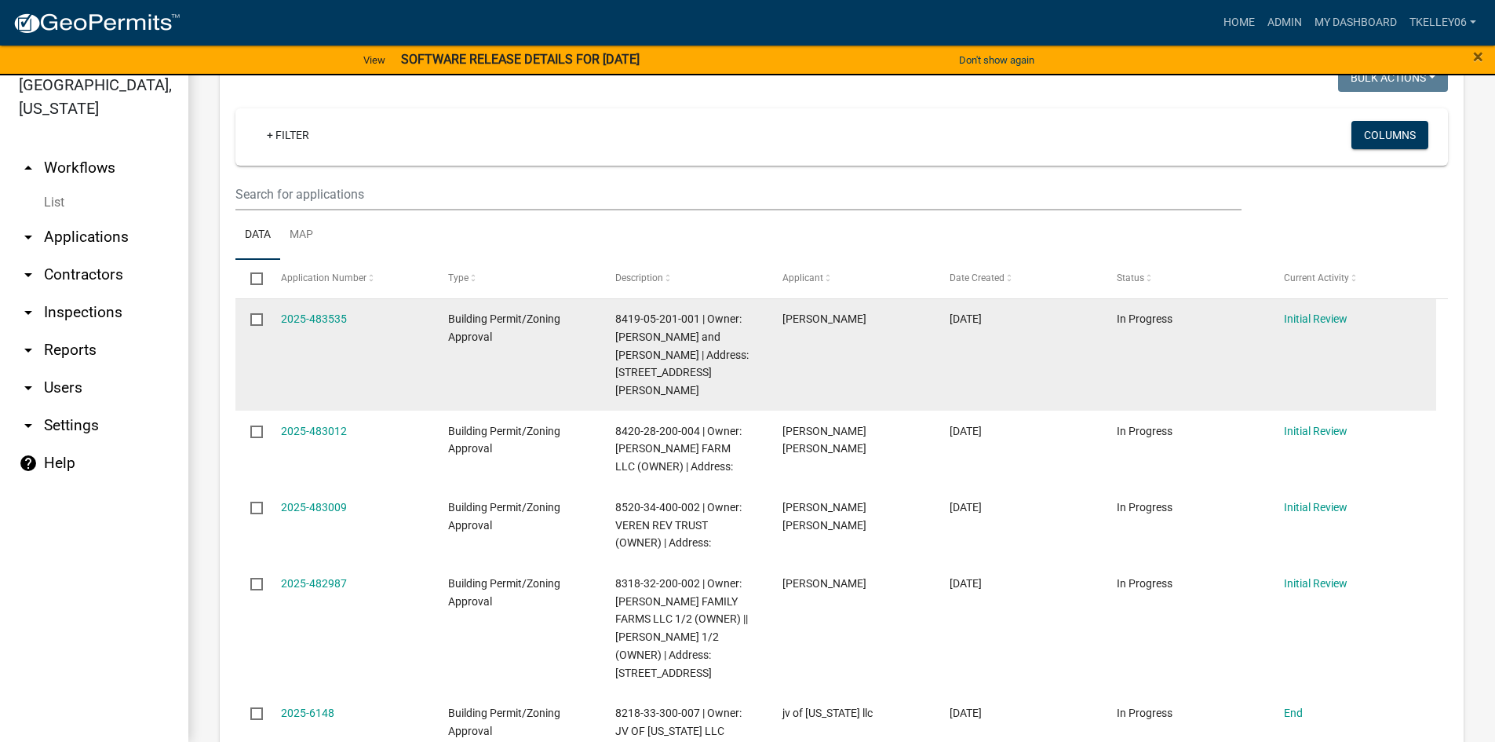
scroll to position [236, 0]
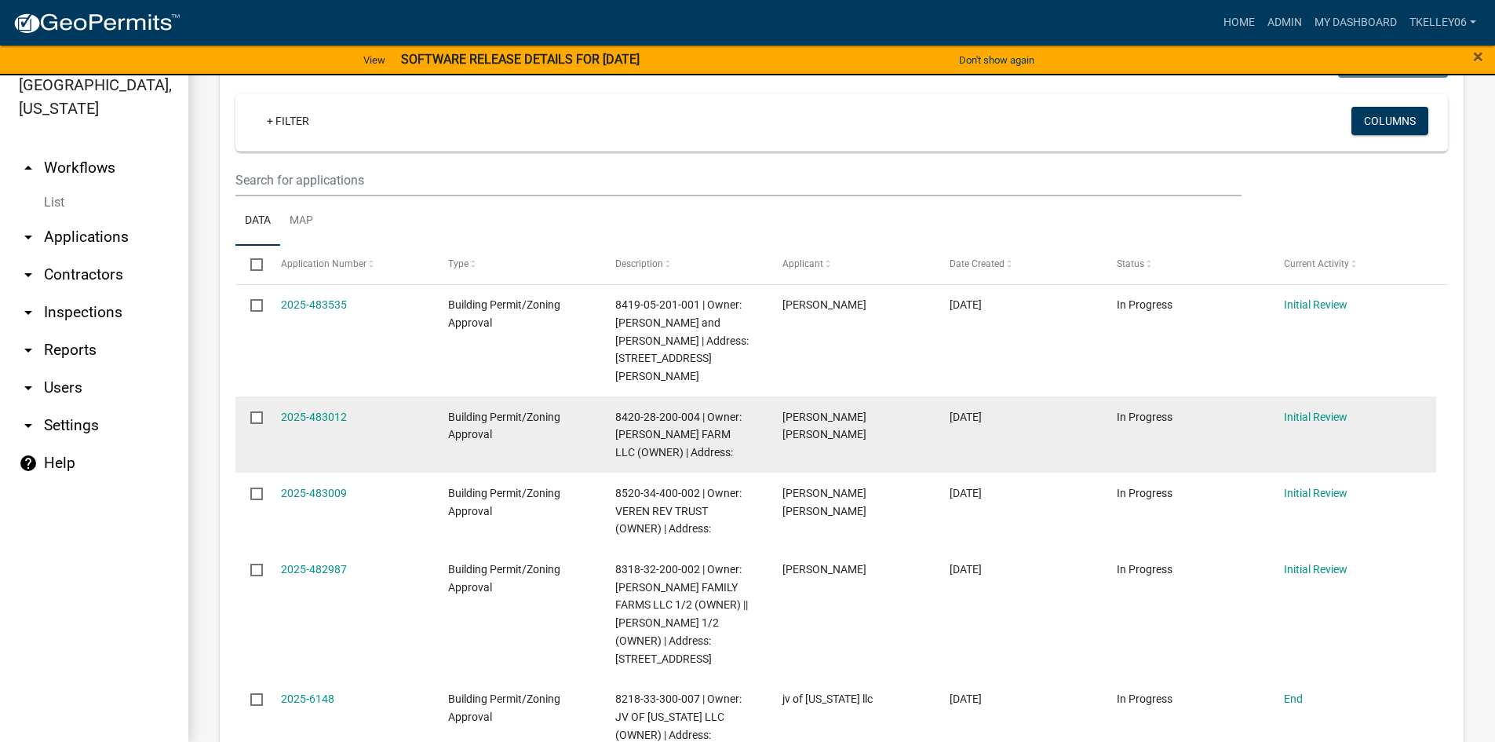
select select "3: 100"
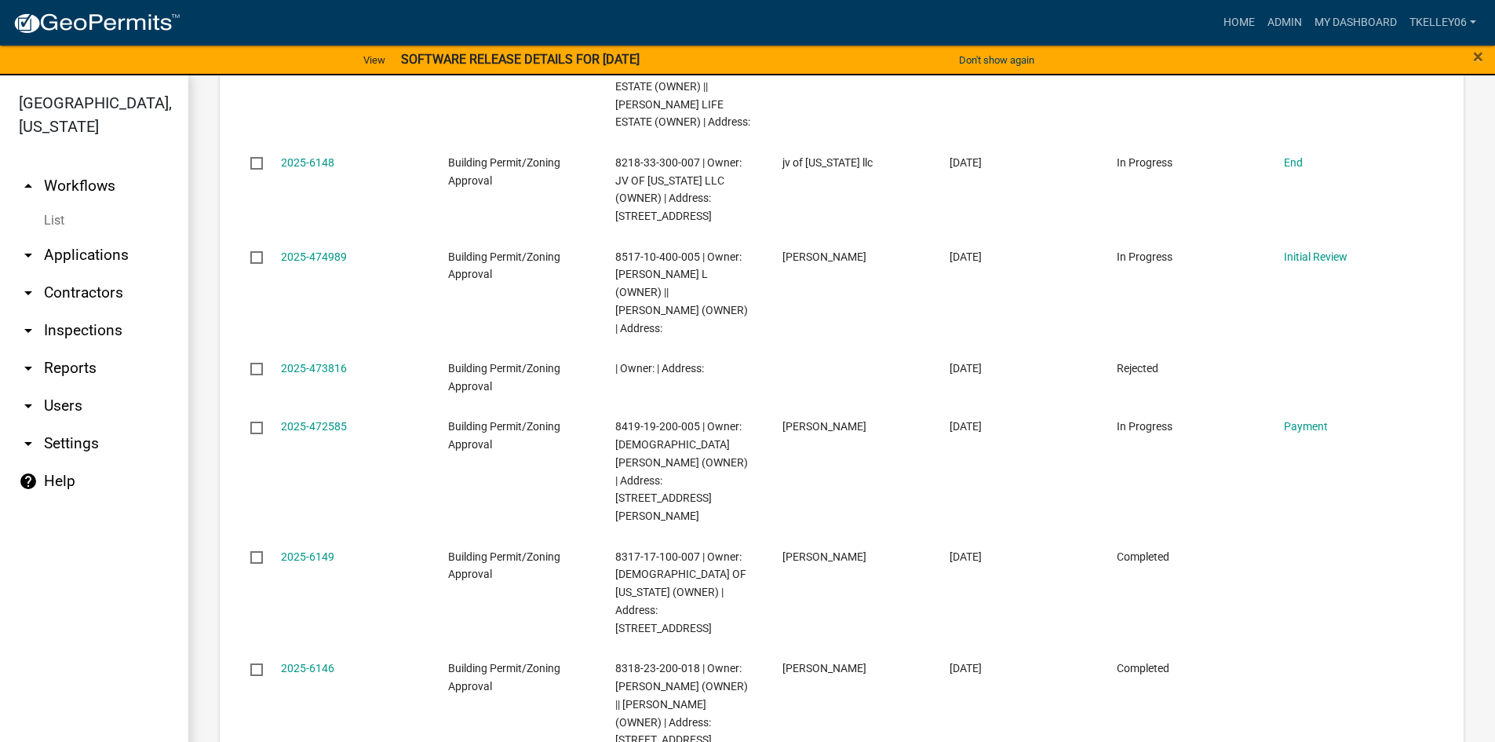
scroll to position [0, 0]
